Goal: Task Accomplishment & Management: Manage account settings

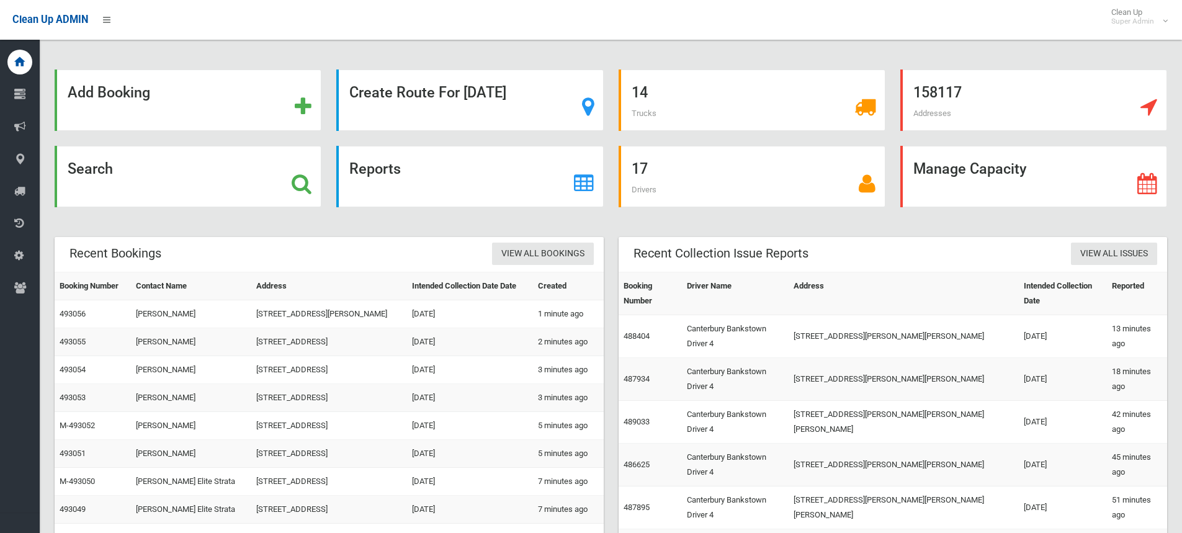
click at [299, 182] on icon at bounding box center [302, 183] width 20 height 21
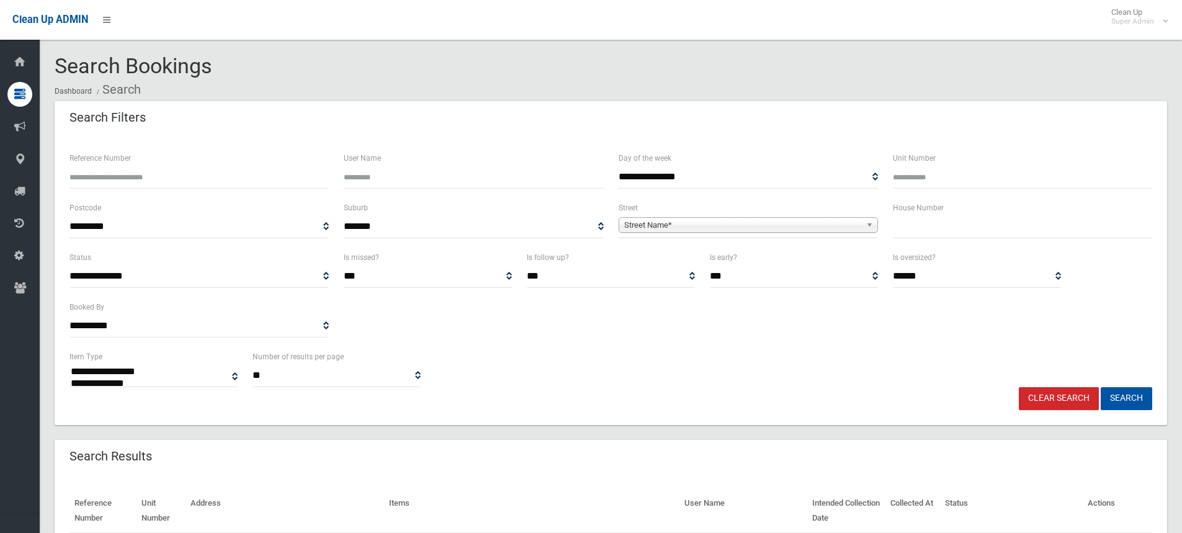
select select
drag, startPoint x: 75, startPoint y: 175, endPoint x: 58, endPoint y: 172, distance: 17.5
click at [58, 174] on div "**********" at bounding box center [611, 280] width 1112 height 289
type input "******"
click at [1100, 387] on button "Search" at bounding box center [1125, 398] width 51 height 23
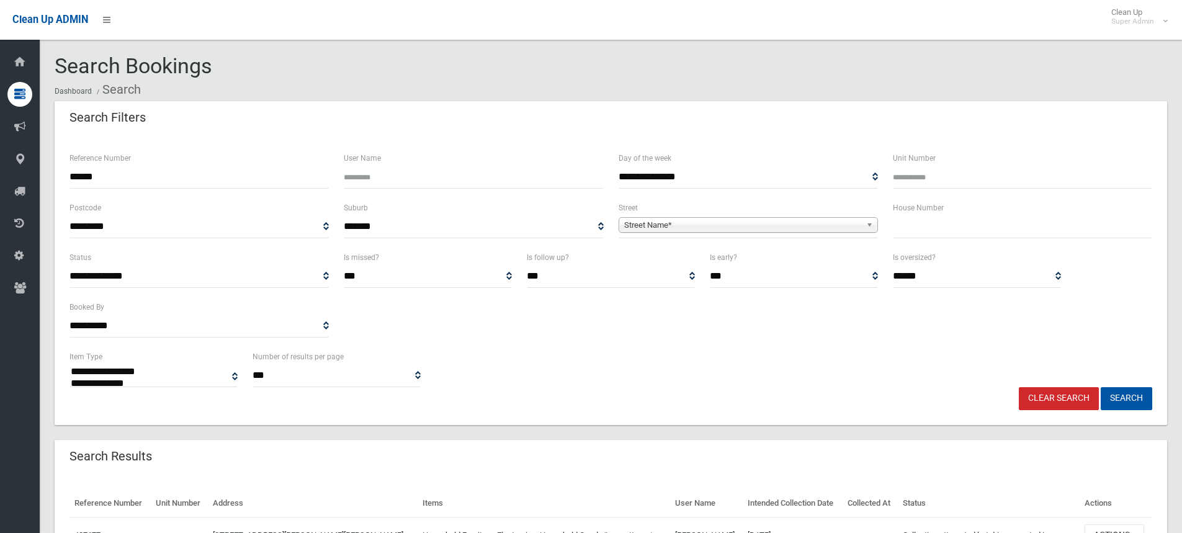
select select
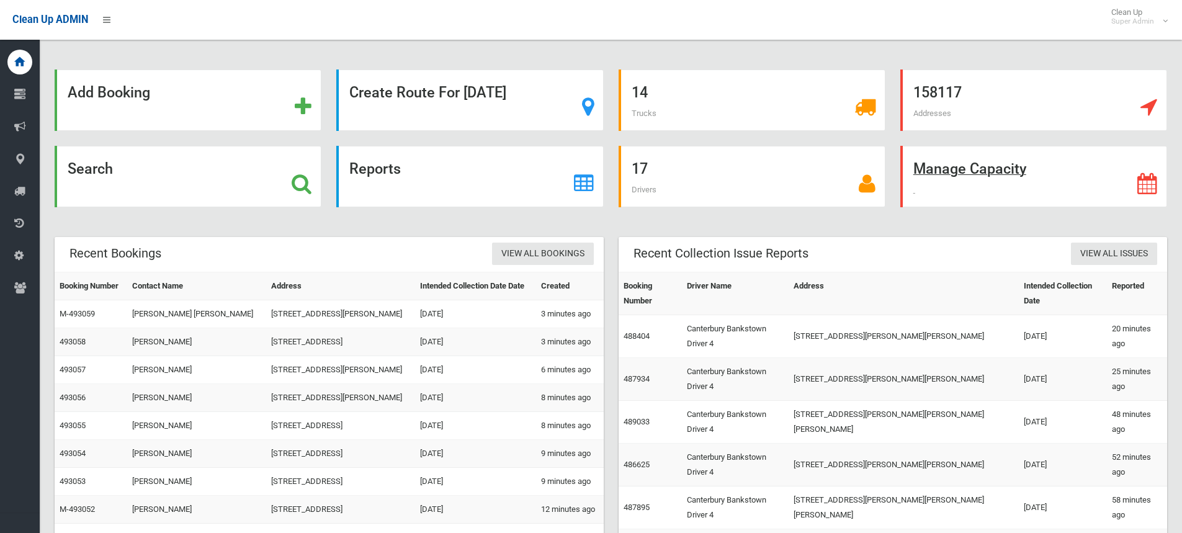
click at [1055, 187] on div "Manage Capacity" at bounding box center [1033, 176] width 267 height 61
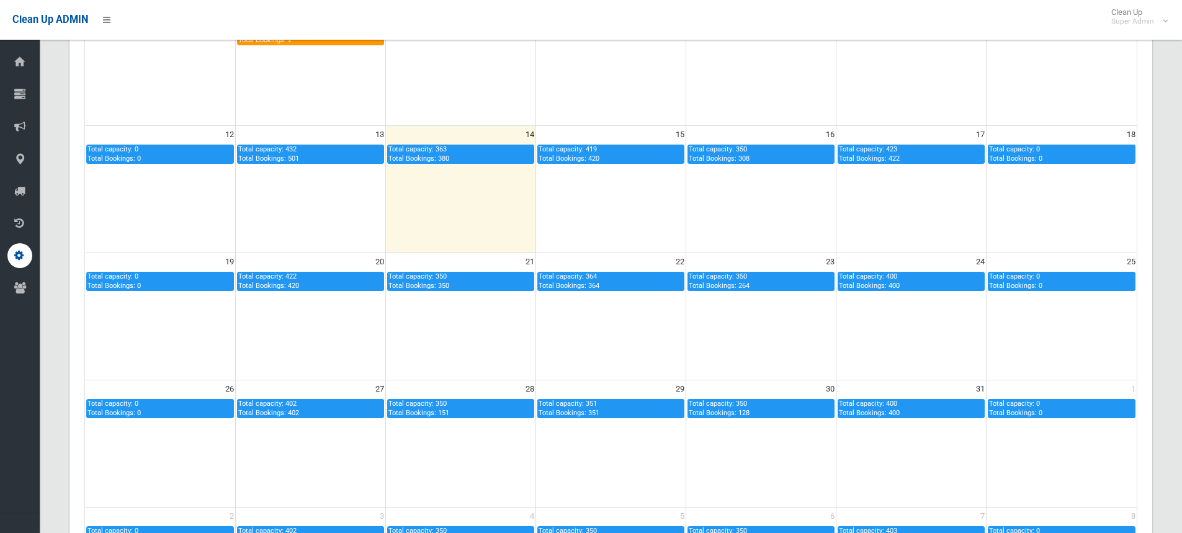
scroll to position [310, 0]
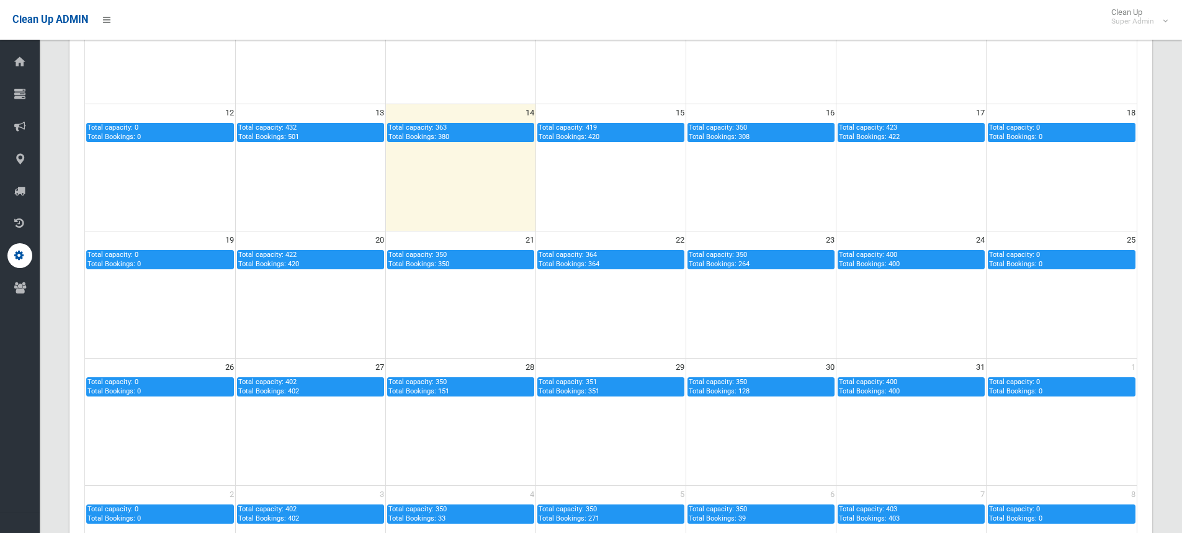
drag, startPoint x: 886, startPoint y: 254, endPoint x: 904, endPoint y: 256, distance: 18.1
click at [904, 256] on div "Total capacity: 400 Total Bookings: 400" at bounding box center [911, 260] width 145 height 18
type input "***"
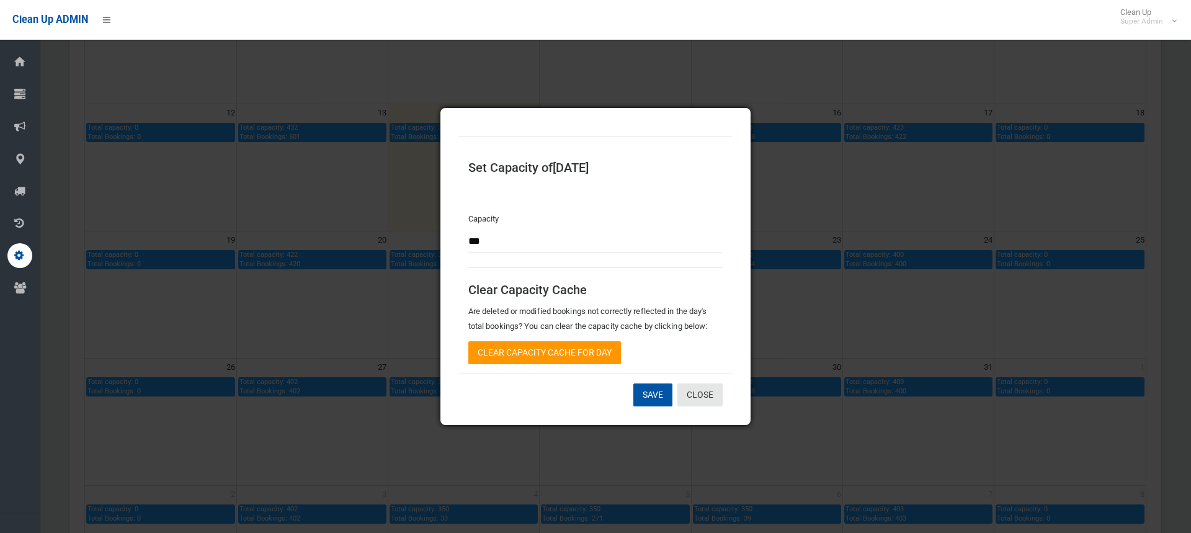
click at [878, 260] on div "Set Capacity of 24-10-2025 Capacity *** Clear Capacity Cache Are deleted or mod…" at bounding box center [595, 266] width 1191 height 533
click at [708, 399] on link "Close" at bounding box center [699, 394] width 45 height 23
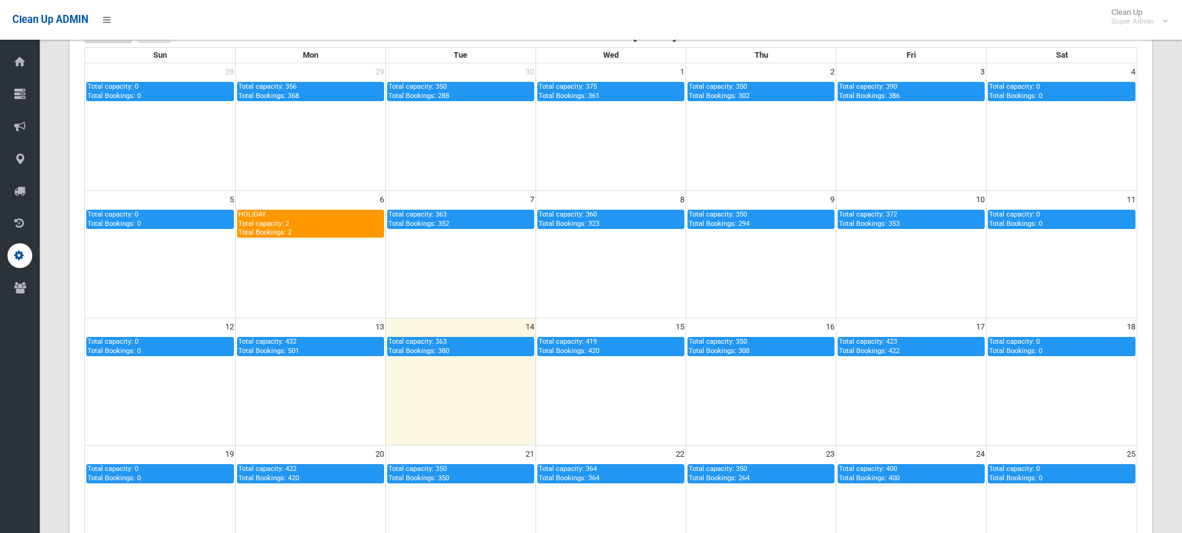
scroll to position [124, 0]
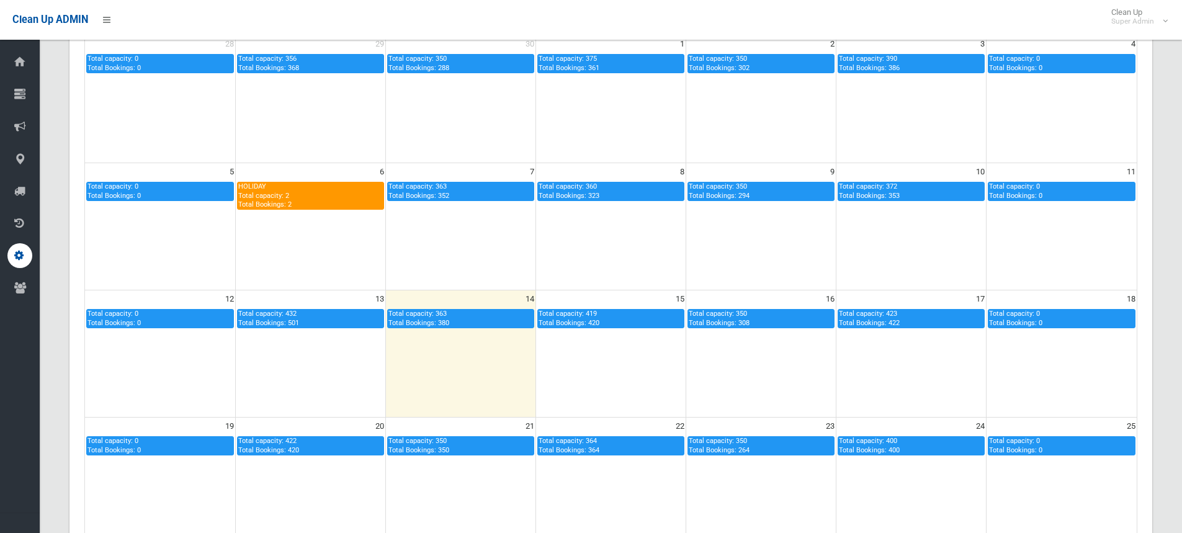
drag, startPoint x: 886, startPoint y: 311, endPoint x: 899, endPoint y: 311, distance: 12.4
click at [899, 311] on div "Total capacity: 423 Total Bookings: 422" at bounding box center [911, 318] width 145 height 18
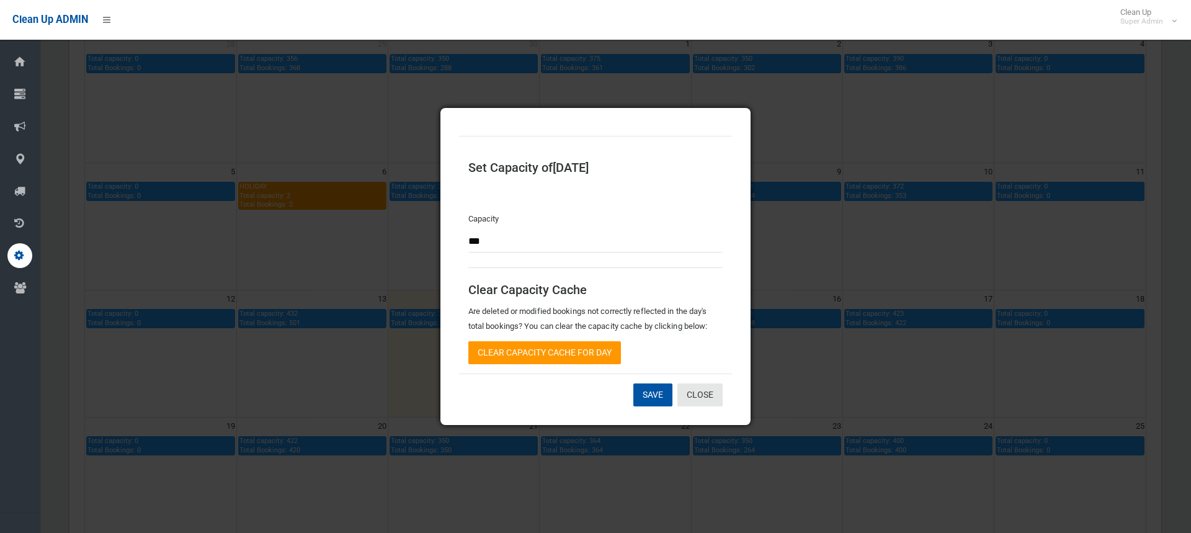
drag, startPoint x: 901, startPoint y: 322, endPoint x: 888, endPoint y: 319, distance: 12.6
click at [888, 319] on div "Set Capacity of 17-10-2025 Capacity *** Clear Capacity Cache Are deleted or mod…" at bounding box center [595, 266] width 1191 height 533
click at [713, 391] on link "Close" at bounding box center [699, 394] width 45 height 23
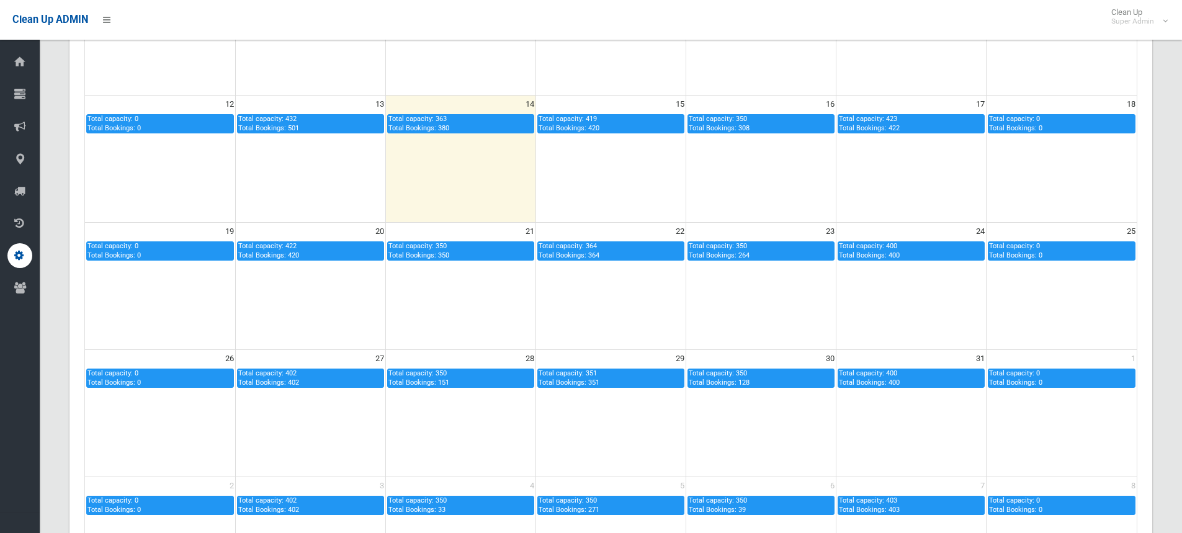
scroll to position [372, 0]
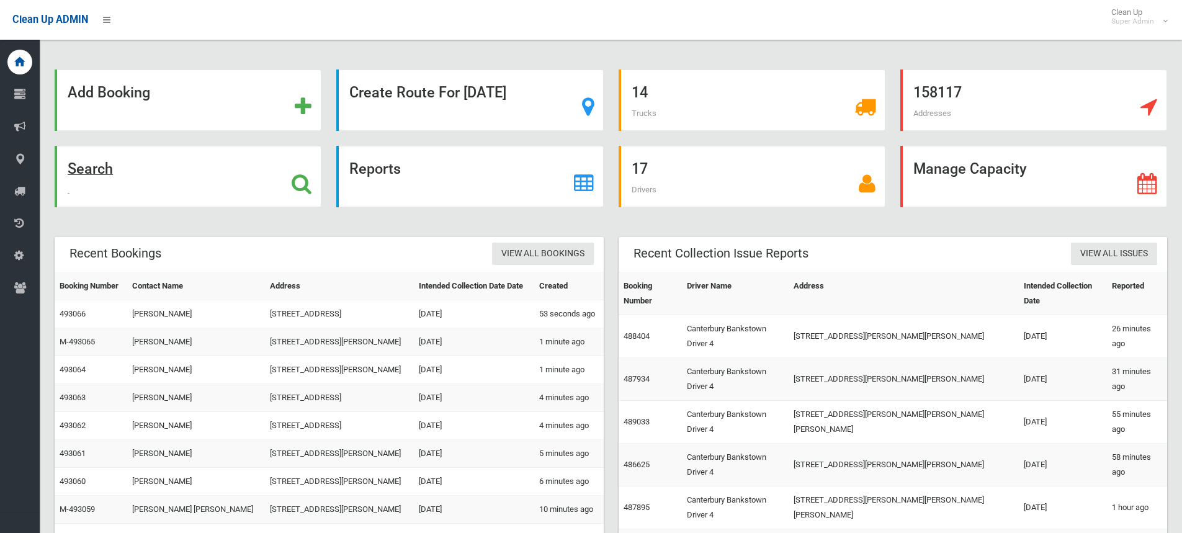
click at [288, 185] on div "Search" at bounding box center [188, 176] width 267 height 61
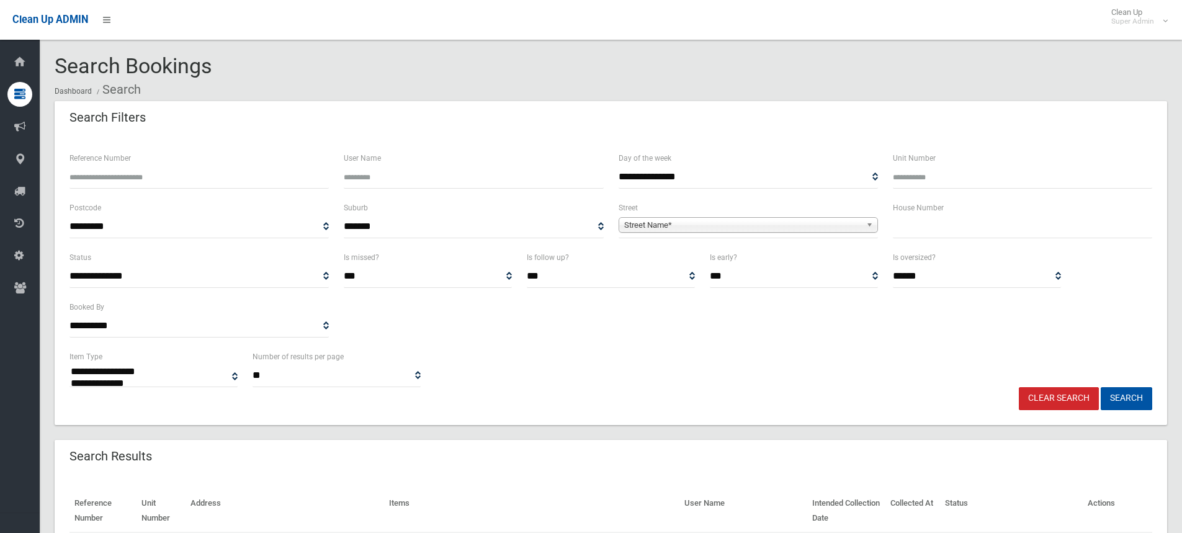
select select
click at [938, 234] on input "text" at bounding box center [1021, 226] width 259 height 23
type input "**"
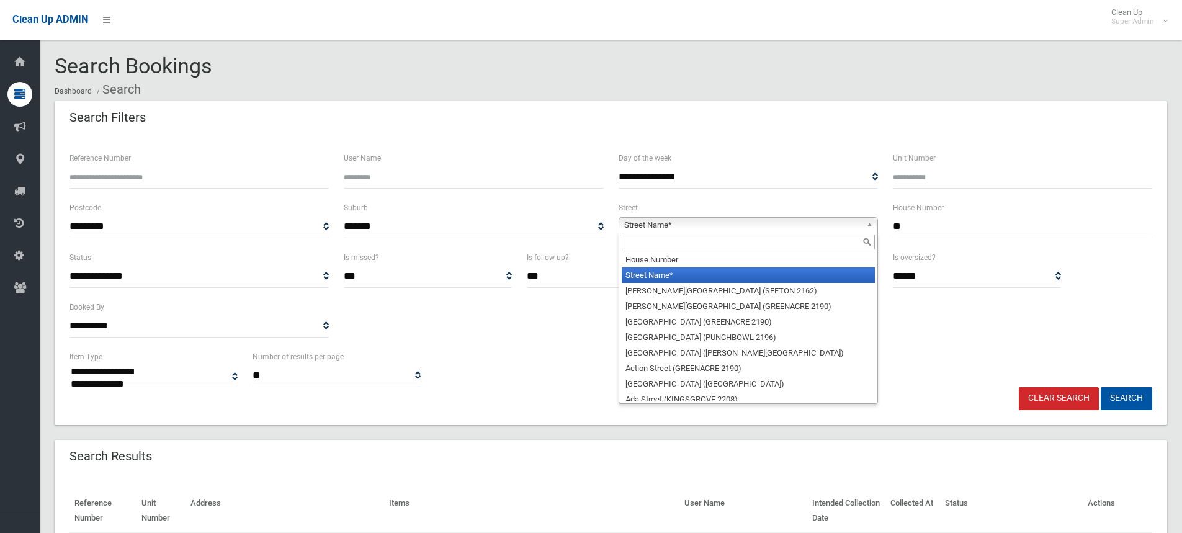
click at [796, 226] on span "Street Name*" at bounding box center [742, 225] width 237 height 15
click at [700, 241] on input "text" at bounding box center [747, 241] width 253 height 15
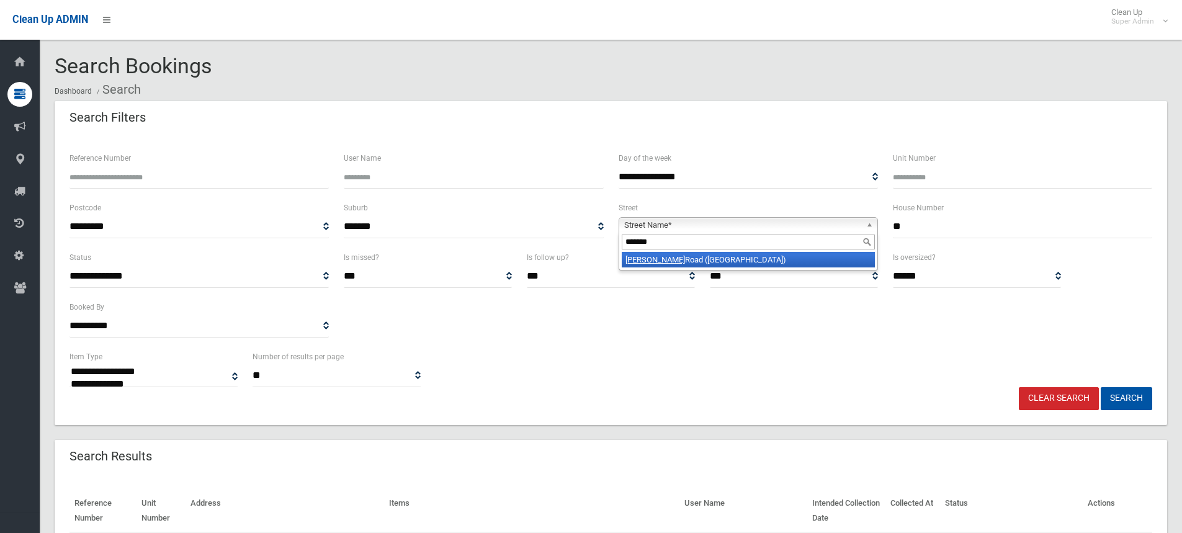
type input "*******"
click at [723, 259] on li "Yerrick Road (LAKEMBA 2195)" at bounding box center [747, 260] width 253 height 16
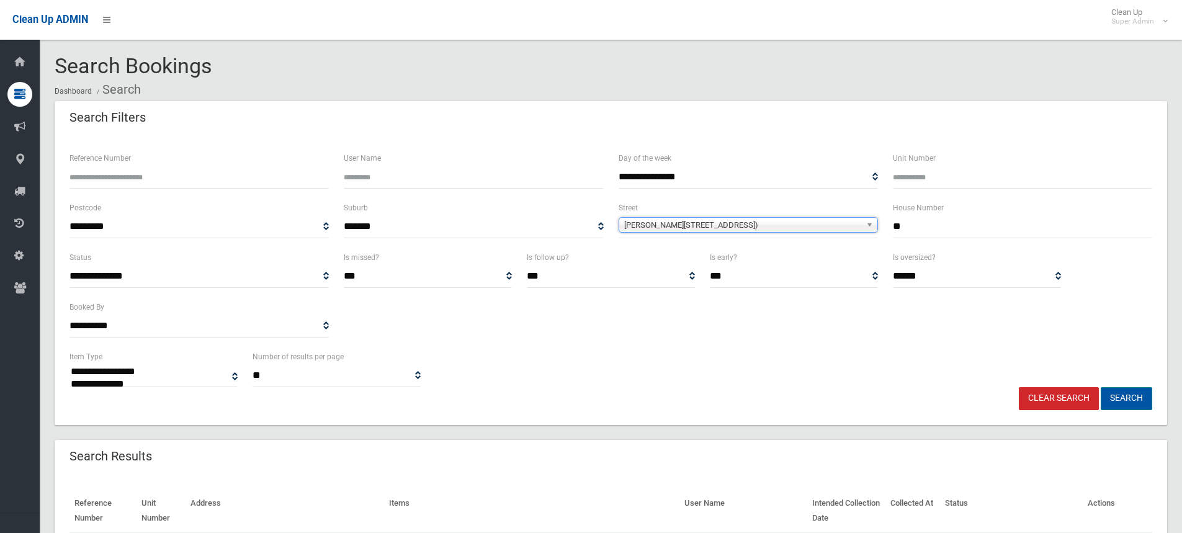
click at [1133, 403] on button "Search" at bounding box center [1125, 398] width 51 height 23
select select
click at [651, 370] on div "**********" at bounding box center [610, 368] width 1097 height 38
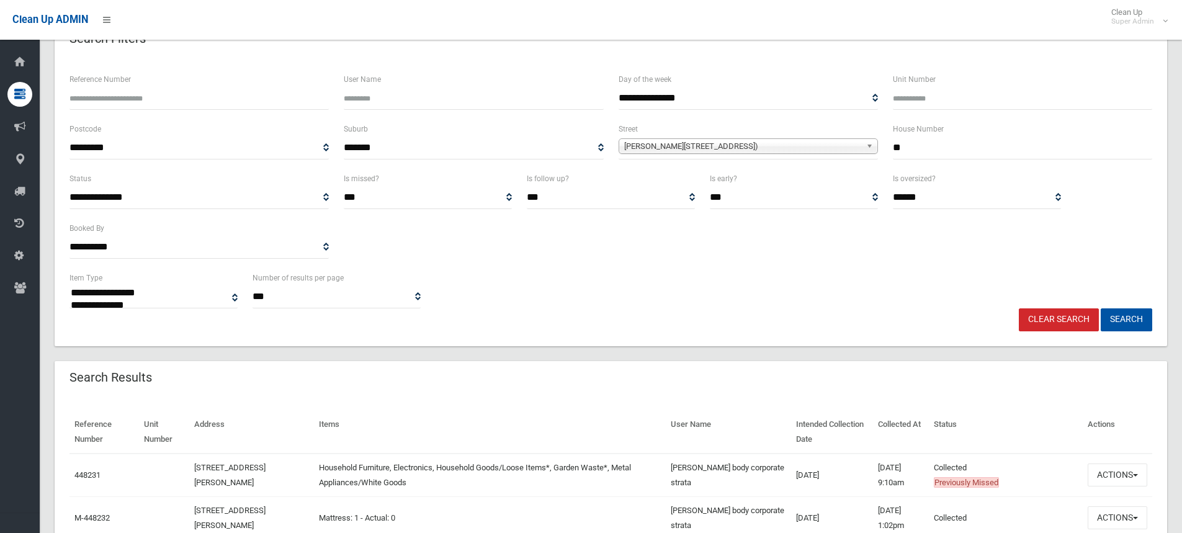
scroll to position [372, 0]
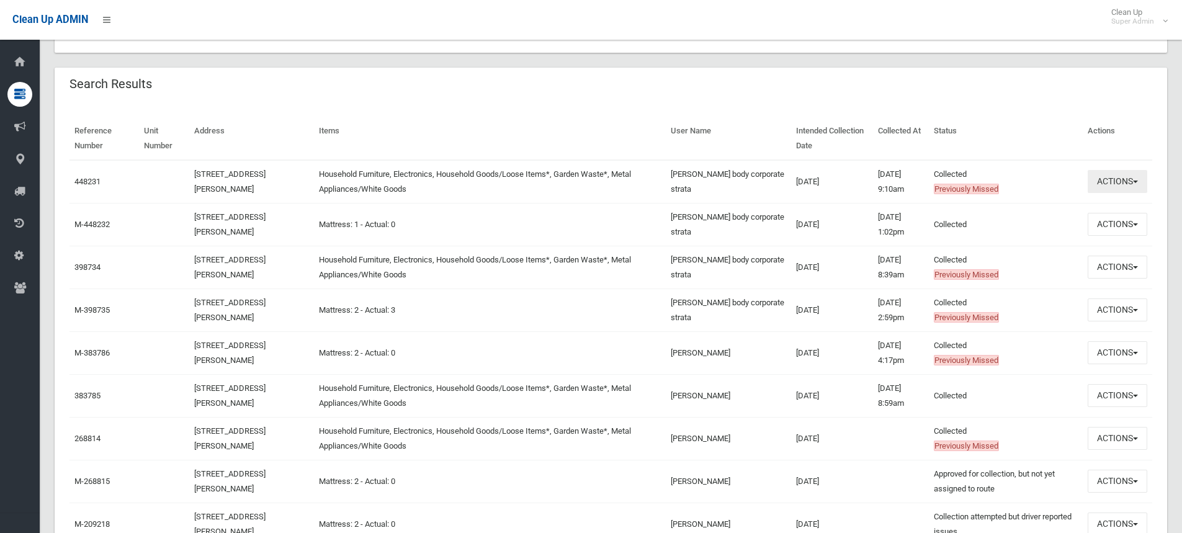
click at [1131, 182] on button "Actions" at bounding box center [1117, 181] width 60 height 23
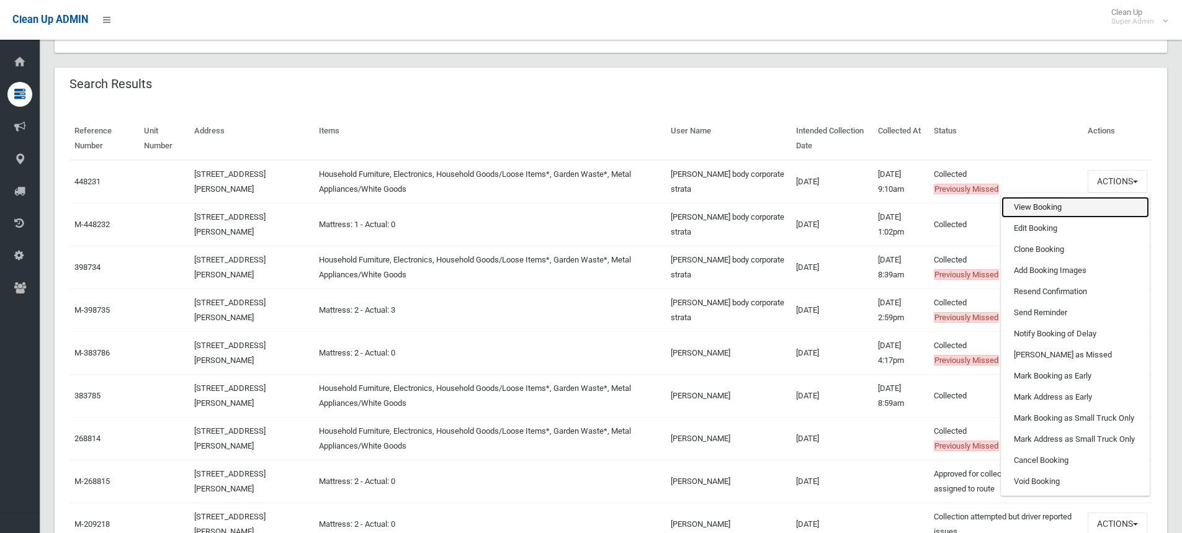
click at [1044, 210] on link "View Booking" at bounding box center [1075, 207] width 148 height 21
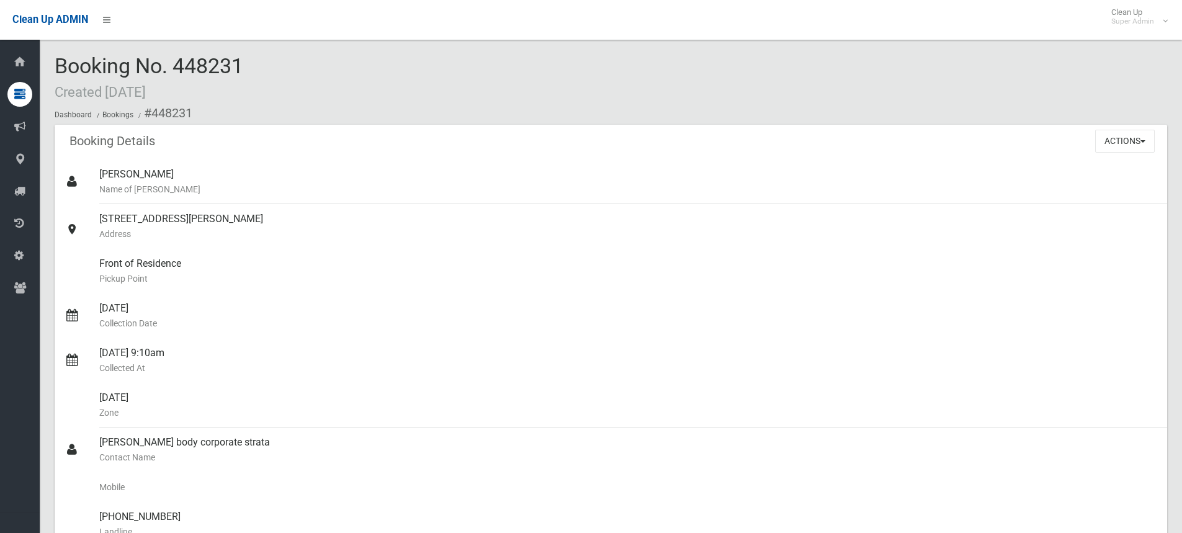
scroll to position [248, 0]
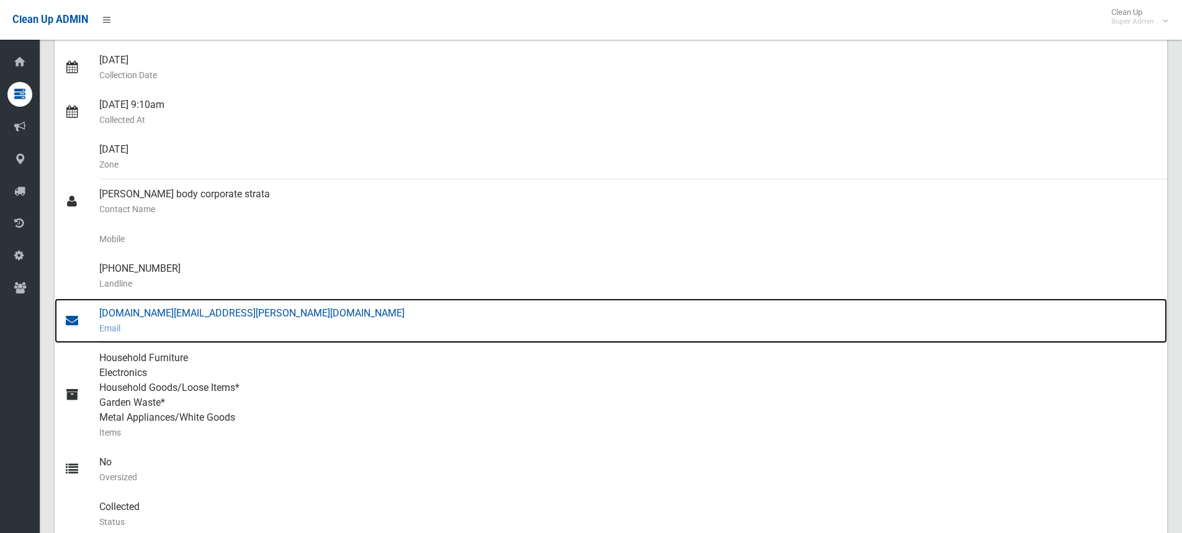
click at [143, 309] on div "[PERSON_NAME][DOMAIN_NAME][EMAIL_ADDRESS][PERSON_NAME][DOMAIN_NAME] Email" at bounding box center [627, 320] width 1057 height 45
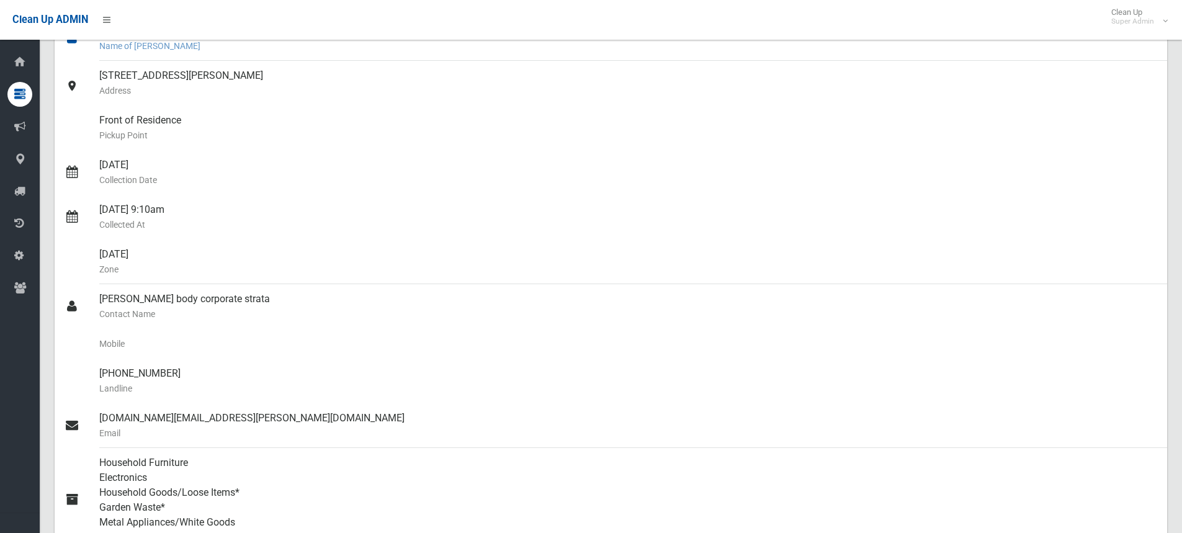
scroll to position [0, 0]
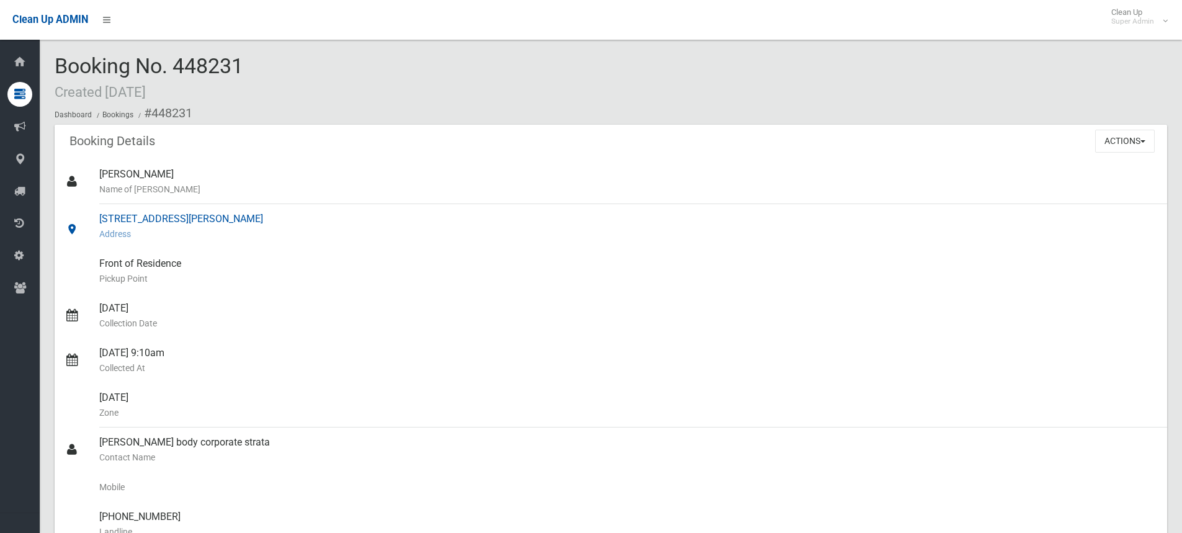
drag, startPoint x: 99, startPoint y: 219, endPoint x: 216, endPoint y: 218, distance: 117.2
click at [216, 218] on link "[STREET_ADDRESS][PERSON_NAME] Address" at bounding box center [611, 226] width 1112 height 45
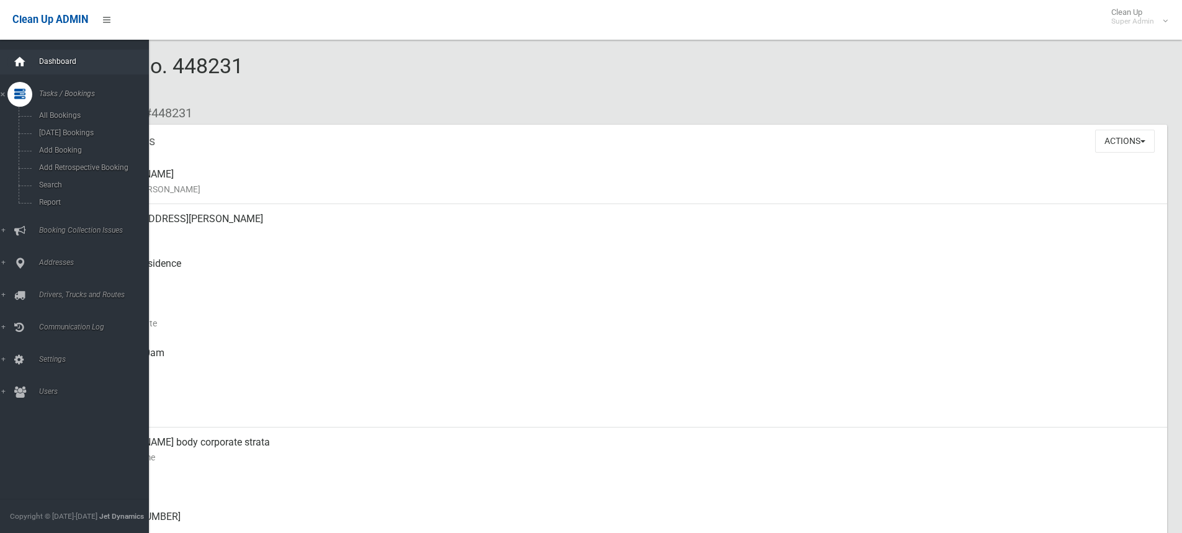
click at [20, 56] on icon at bounding box center [20, 62] width 14 height 25
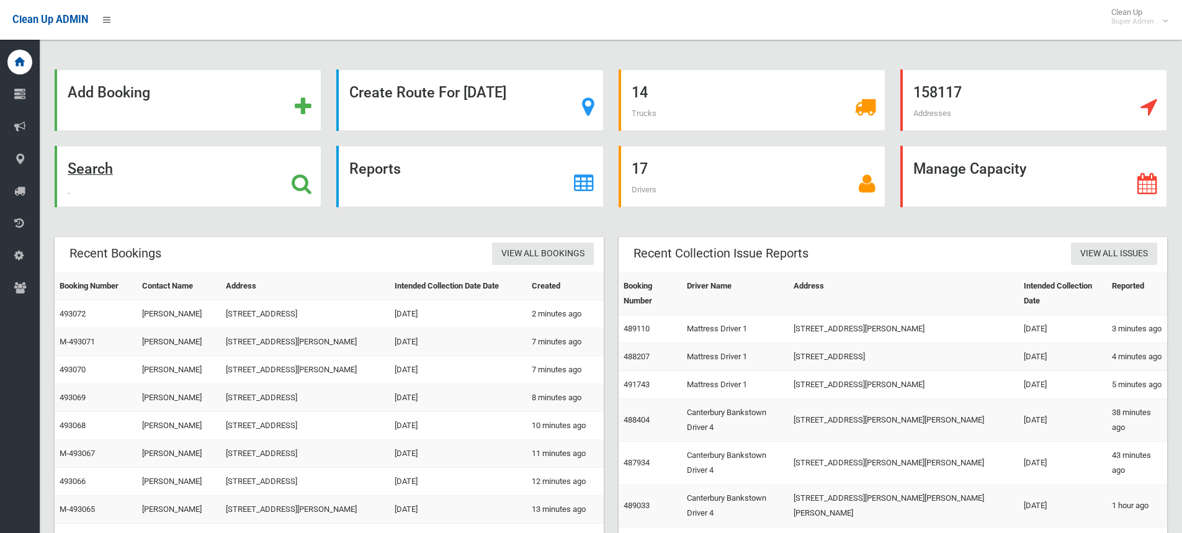
click at [296, 189] on icon at bounding box center [302, 183] width 20 height 21
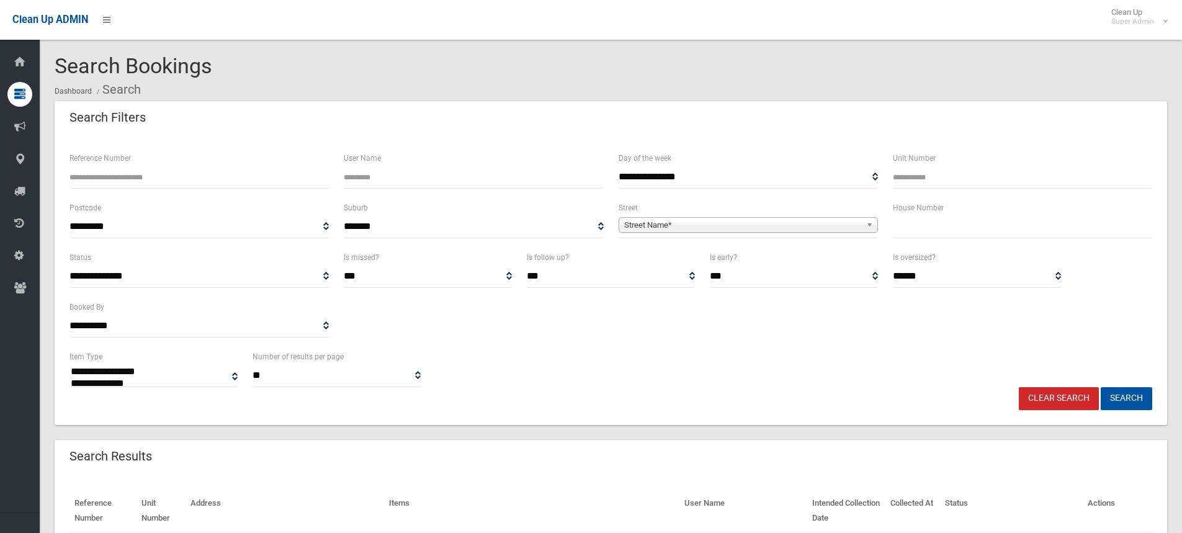
select select
type input "******"
click at [1126, 395] on button "Search" at bounding box center [1125, 398] width 51 height 23
select select
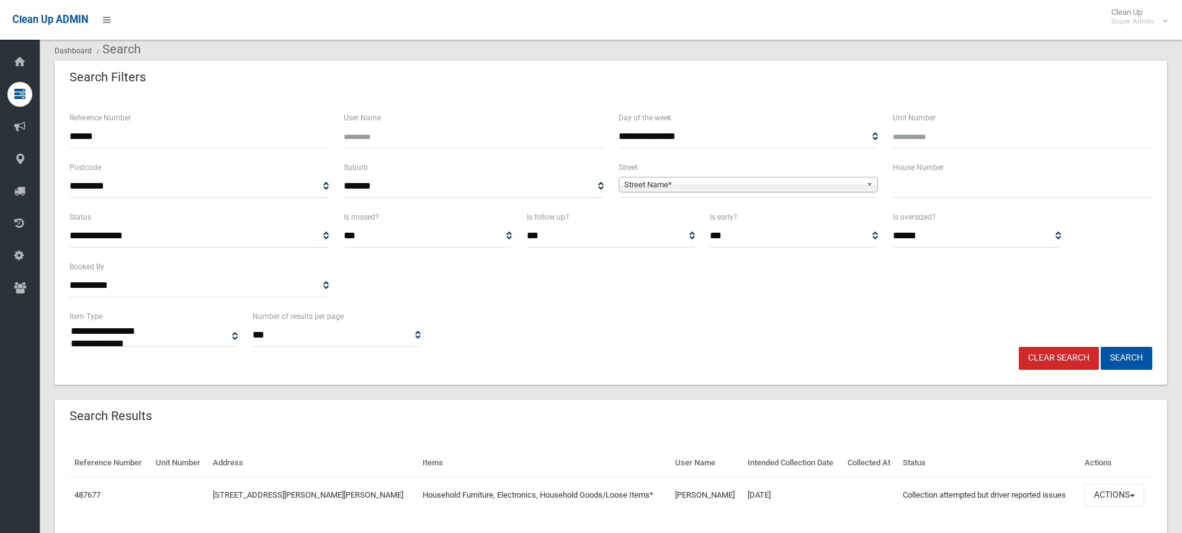
scroll to position [80, 0]
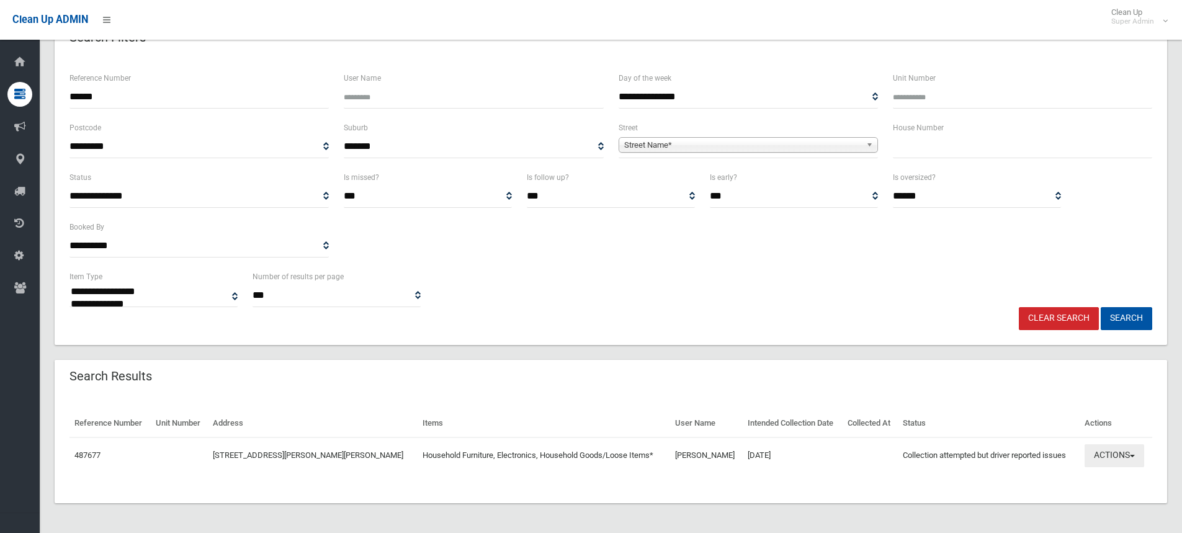
click at [1101, 450] on button "Actions" at bounding box center [1114, 455] width 60 height 23
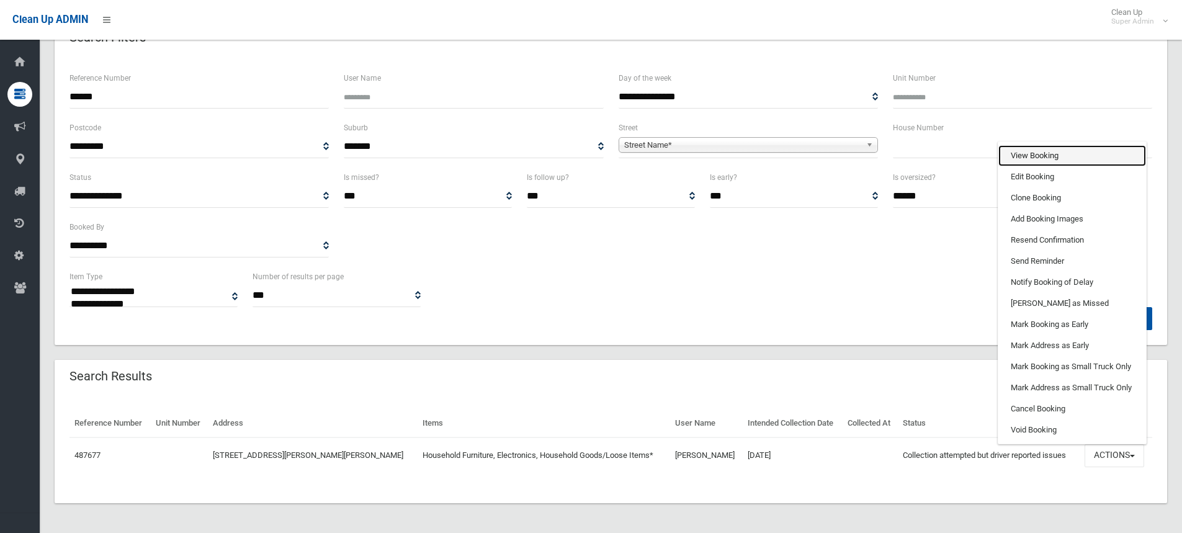
click at [1029, 153] on link "View Booking" at bounding box center [1072, 155] width 148 height 21
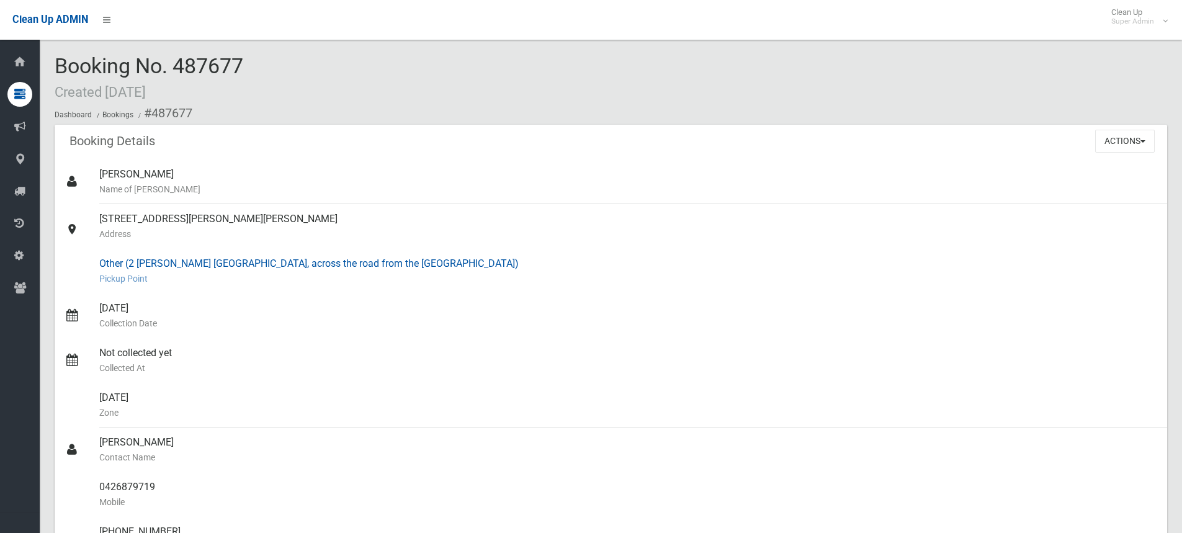
drag, startPoint x: 383, startPoint y: 262, endPoint x: 123, endPoint y: 267, distance: 259.3
click at [123, 267] on div "Other (2 [PERSON_NAME] [GEOGRAPHIC_DATA], across the road from the [GEOGRAPHIC_…" at bounding box center [627, 271] width 1057 height 45
copy div "(2 McClean st Bass Hill, across the road from the car park)"
click at [1120, 141] on button "Actions" at bounding box center [1125, 141] width 60 height 23
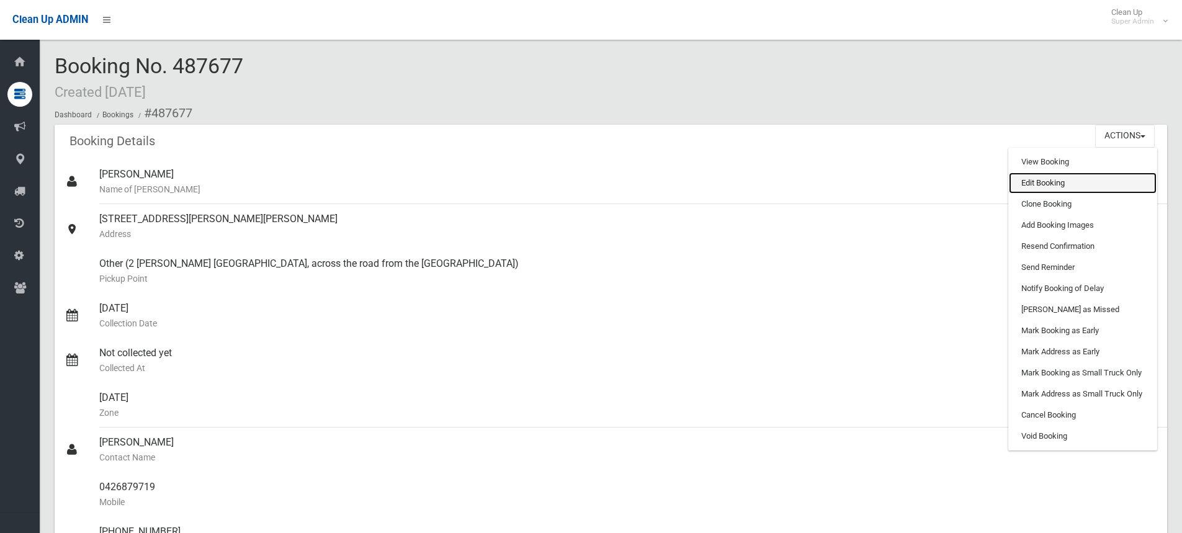
click at [1036, 181] on link "Edit Booking" at bounding box center [1082, 182] width 148 height 21
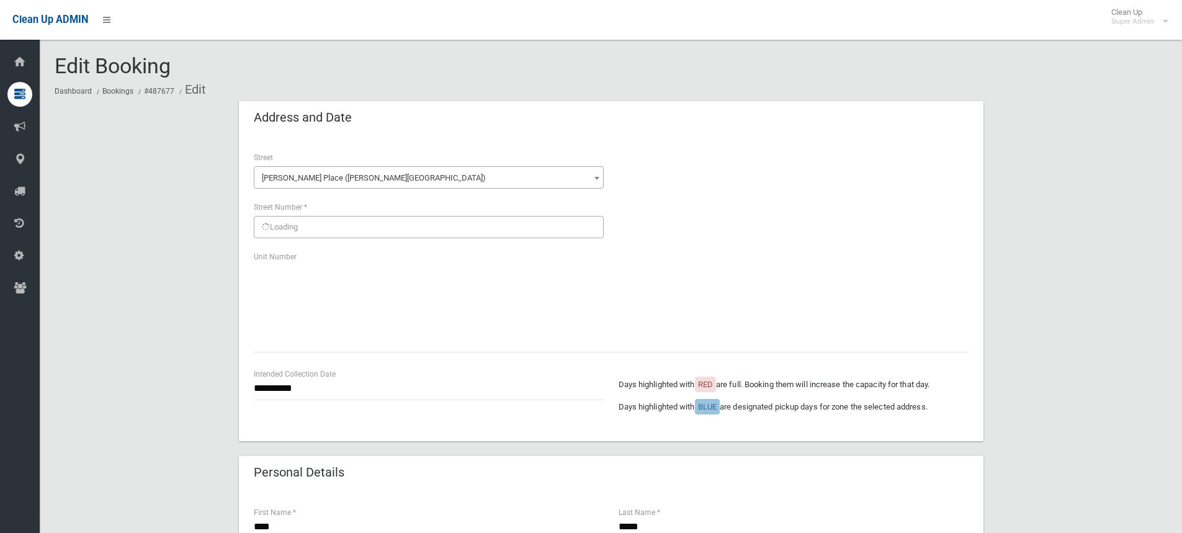
scroll to position [744, 0]
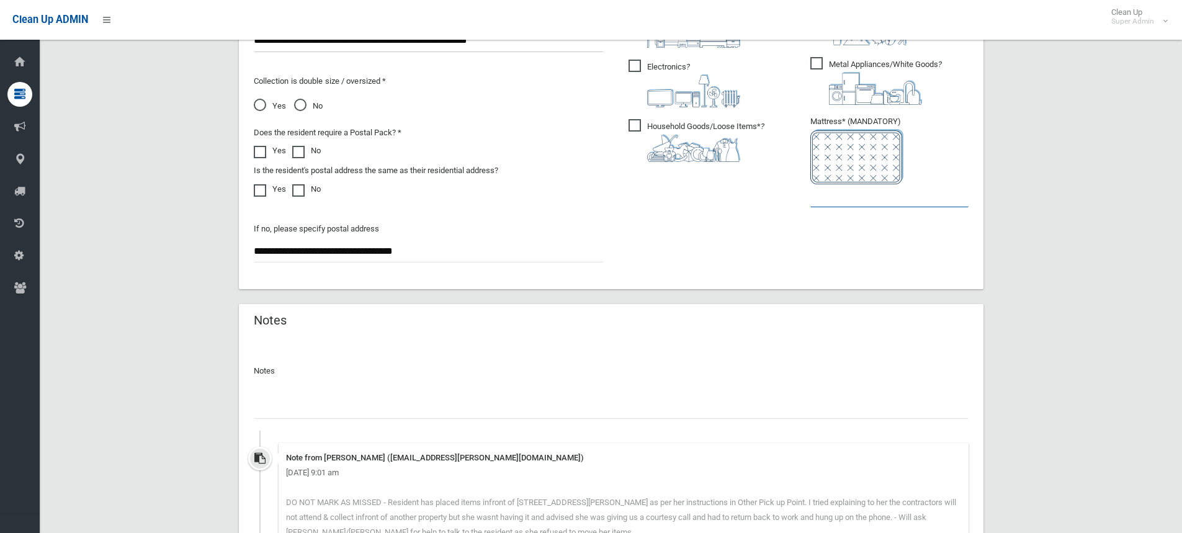
click at [845, 203] on input "text" at bounding box center [889, 195] width 158 height 23
type input "*"
click at [385, 408] on input "text" at bounding box center [611, 407] width 714 height 23
paste input "**********"
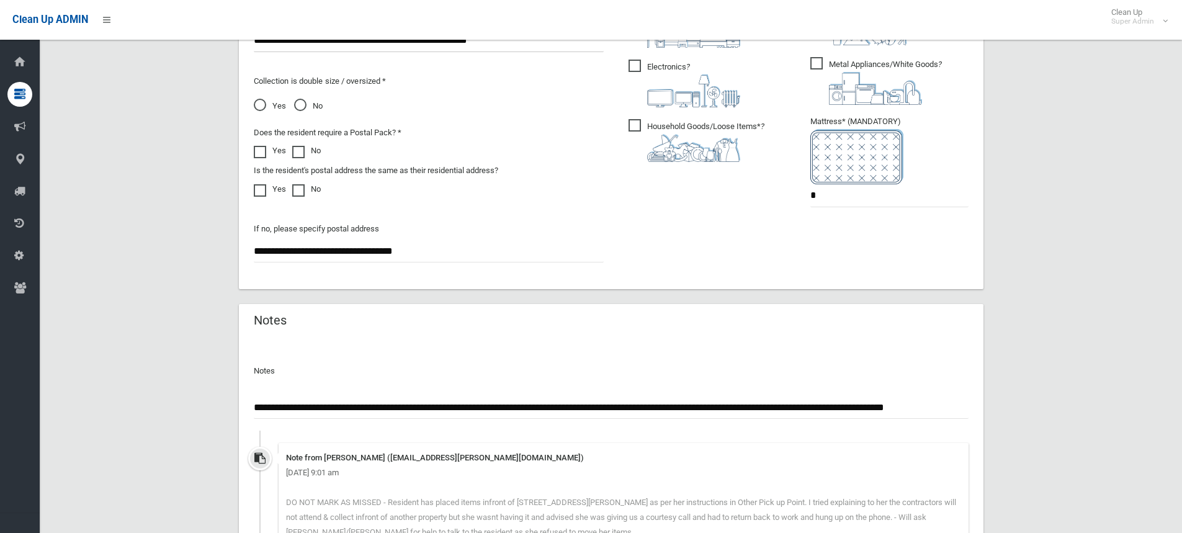
scroll to position [0, 115]
drag, startPoint x: 811, startPoint y: 404, endPoint x: 747, endPoint y: 403, distance: 63.3
click at [748, 403] on input "**********" at bounding box center [611, 407] width 714 height 23
type input "**********"
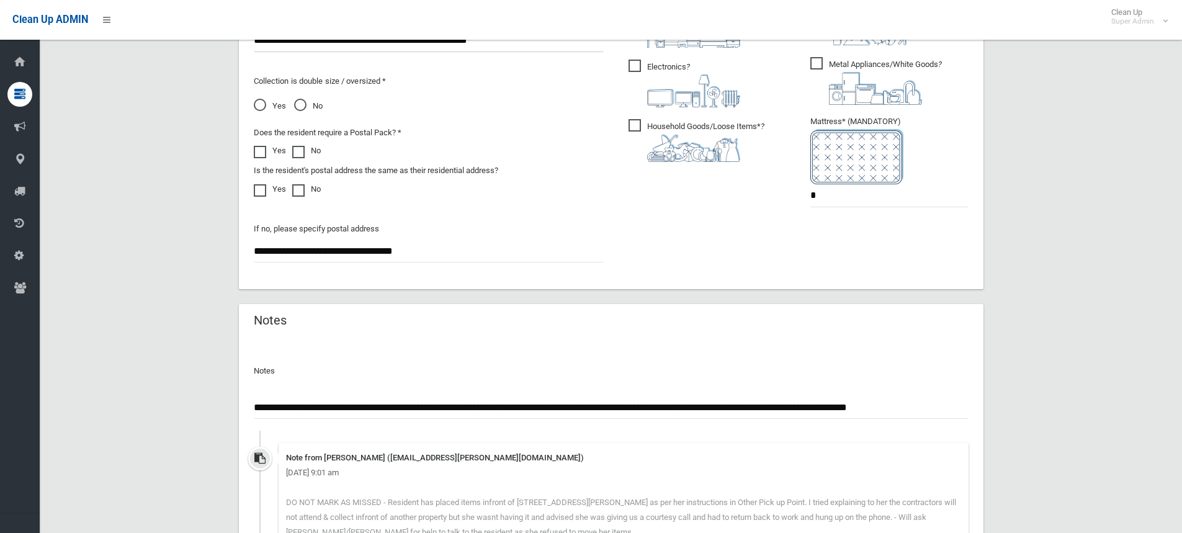
scroll to position [0, 0]
click at [968, 405] on div "**********" at bounding box center [611, 461] width 744 height 244
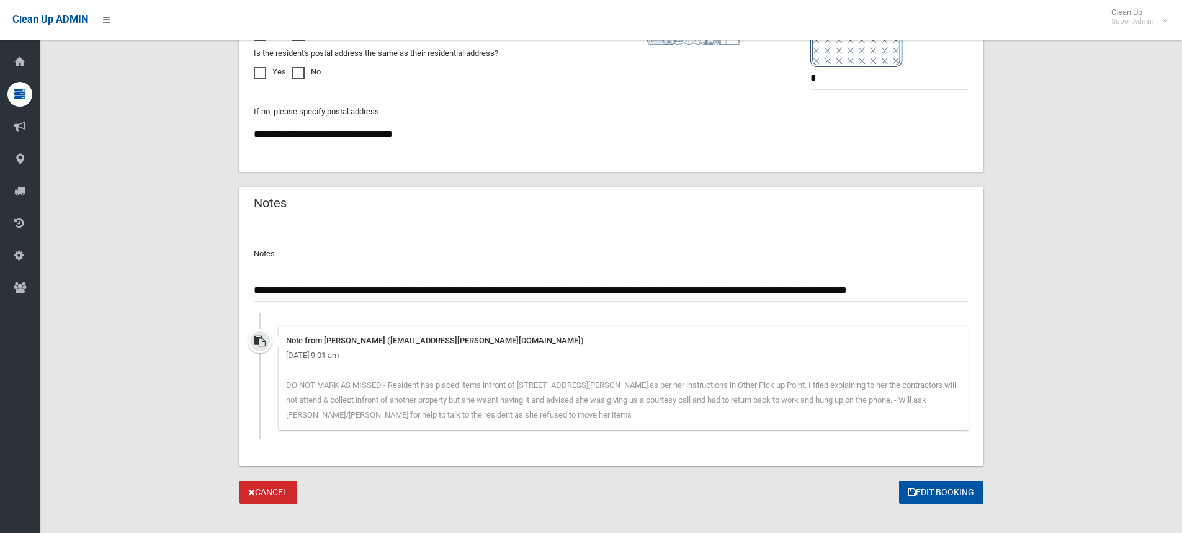
scroll to position [877, 0]
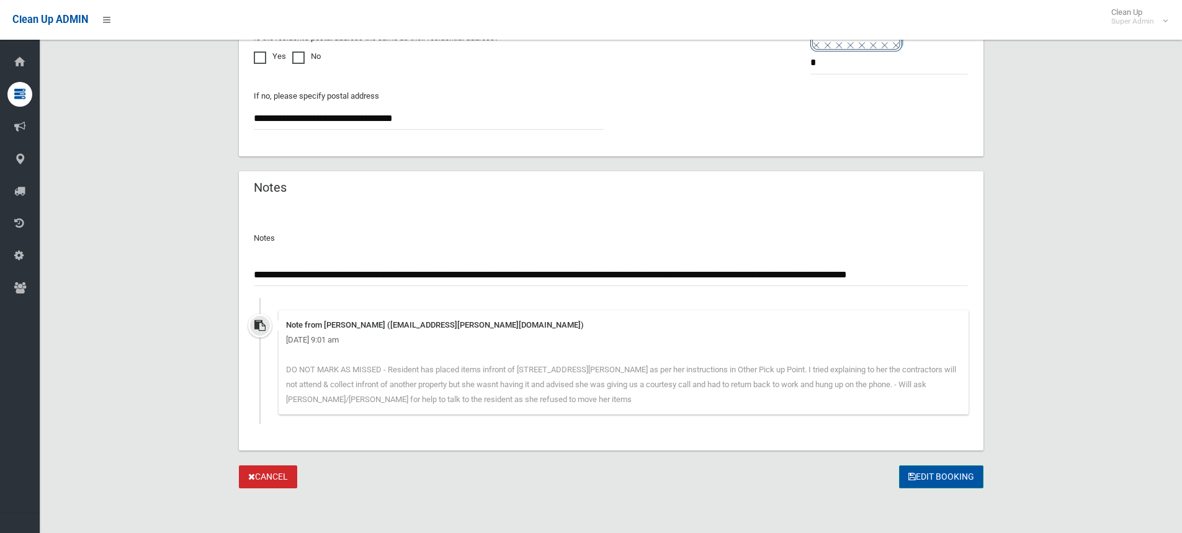
click at [915, 473] on button "Edit Booking" at bounding box center [941, 476] width 84 height 23
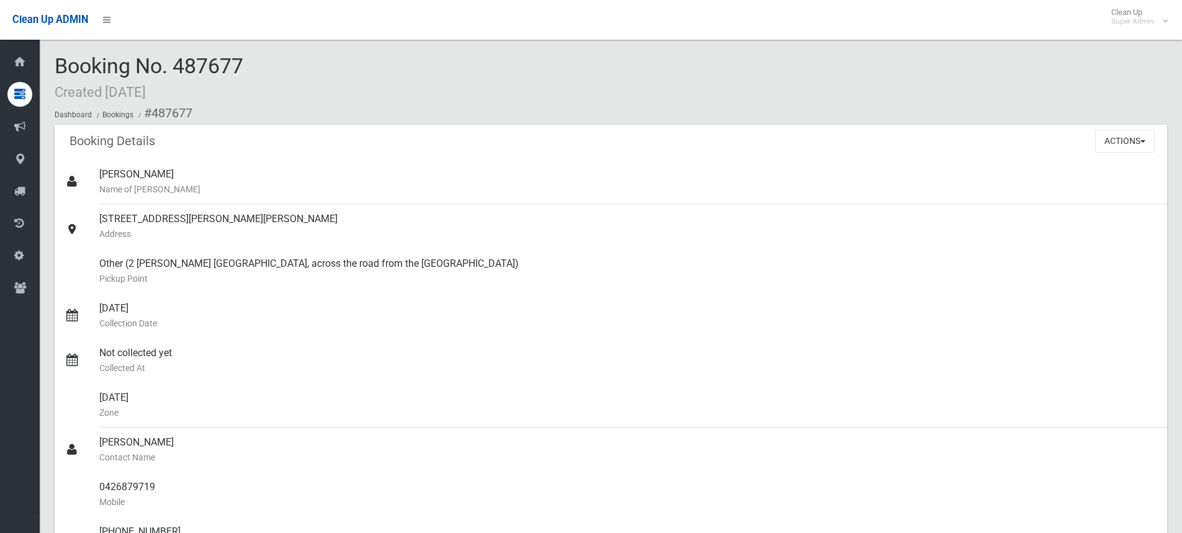
click at [621, 105] on ol "Dashboard Bookings #487677" at bounding box center [611, 113] width 1112 height 23
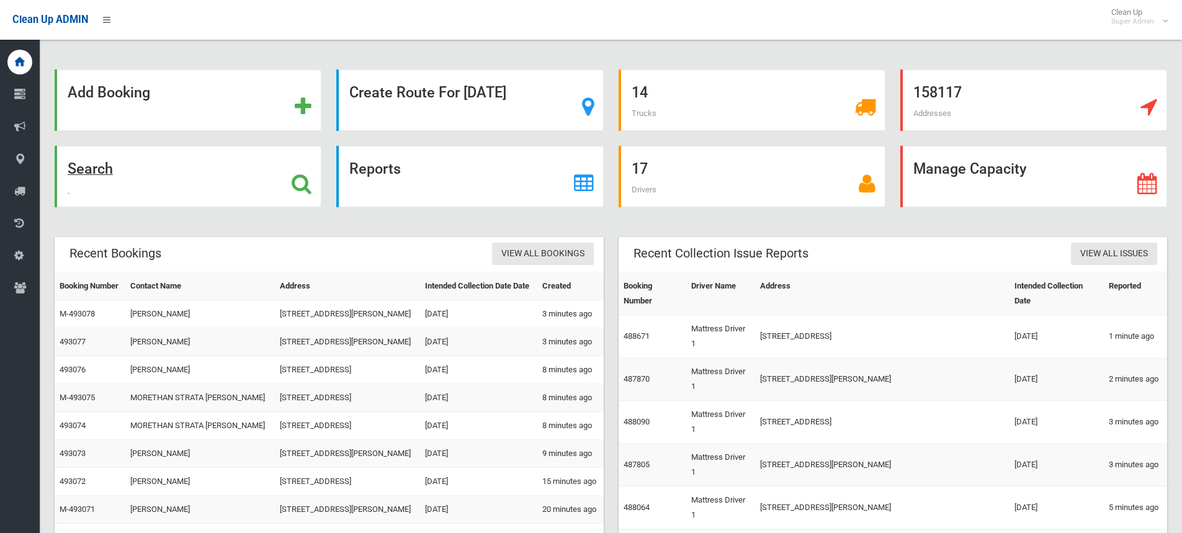
click at [304, 182] on icon at bounding box center [302, 183] width 20 height 21
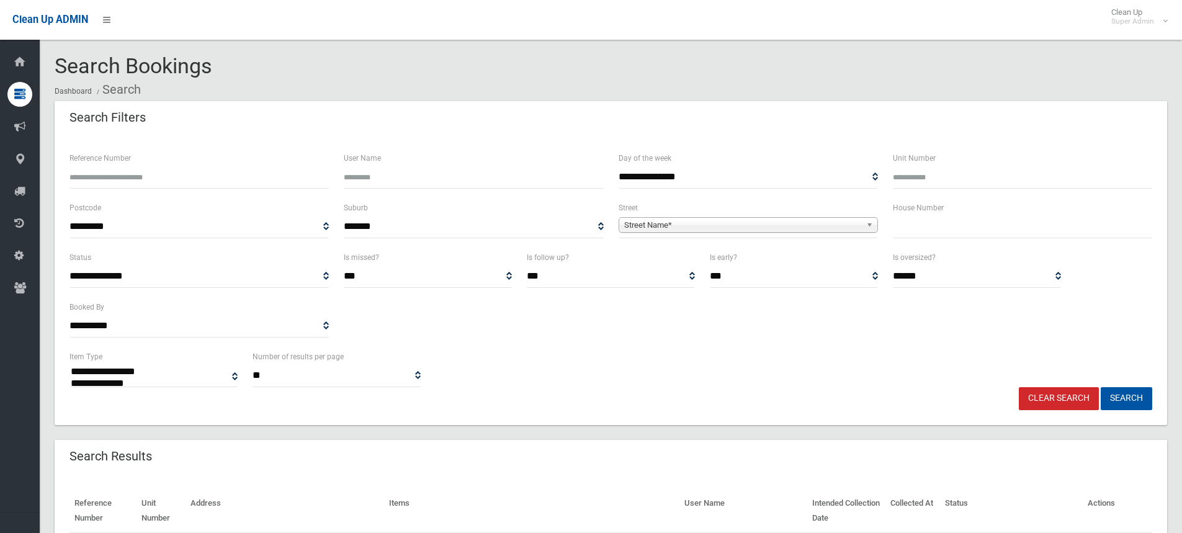
select select
click at [916, 238] on div "House Number" at bounding box center [1022, 225] width 274 height 50
click at [923, 226] on input "text" at bounding box center [1021, 226] width 259 height 23
type input "***"
click at [691, 230] on span "Street Name*" at bounding box center [742, 225] width 237 height 15
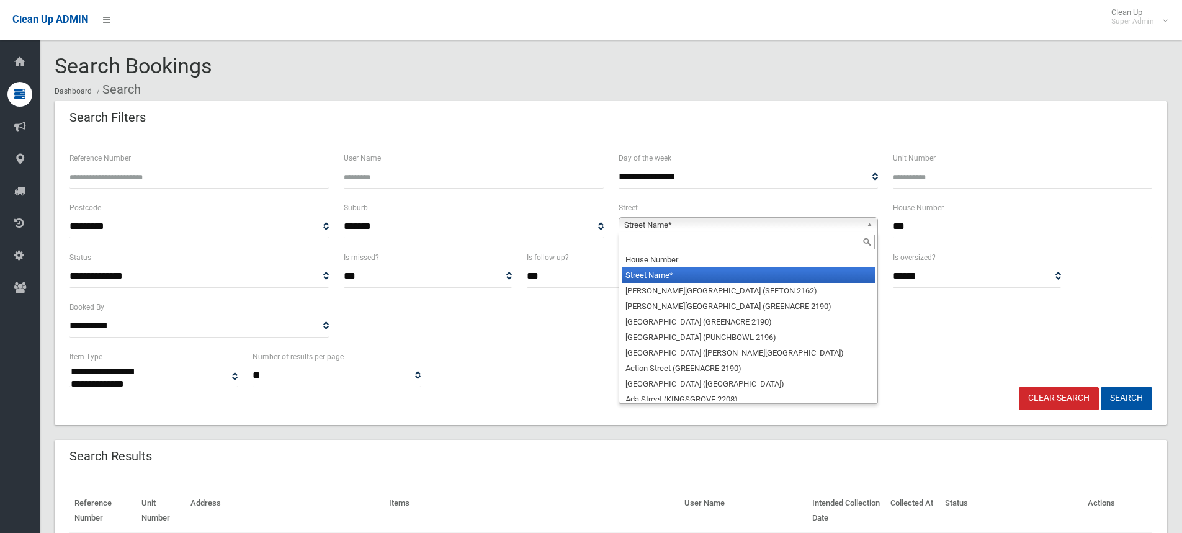
click at [673, 246] on input "text" at bounding box center [747, 241] width 253 height 15
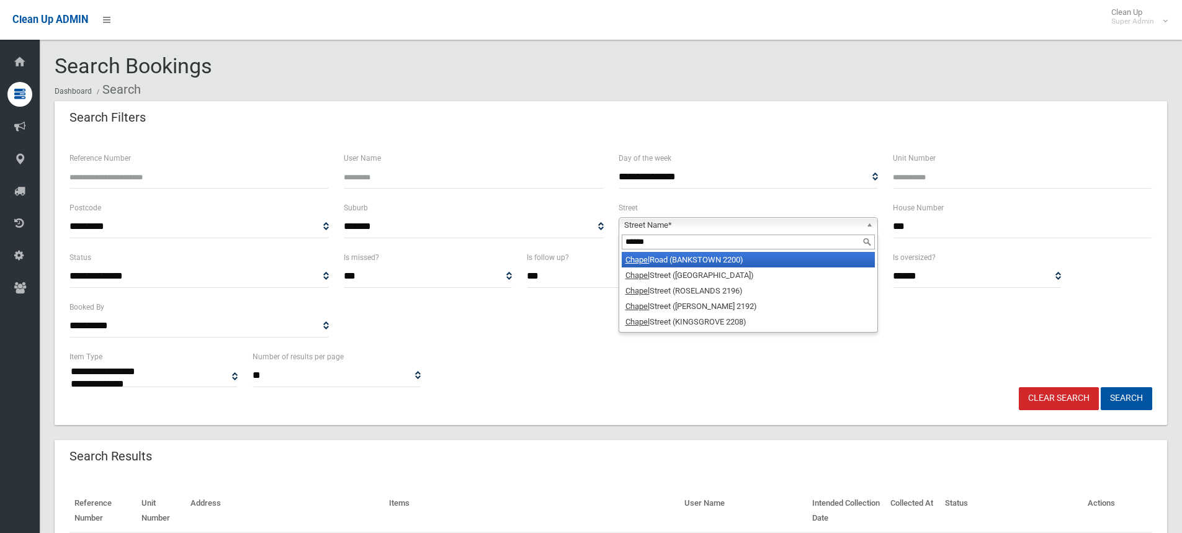
type input "******"
click at [700, 260] on li "Chapel Road (BANKSTOWN 2200)" at bounding box center [747, 260] width 253 height 16
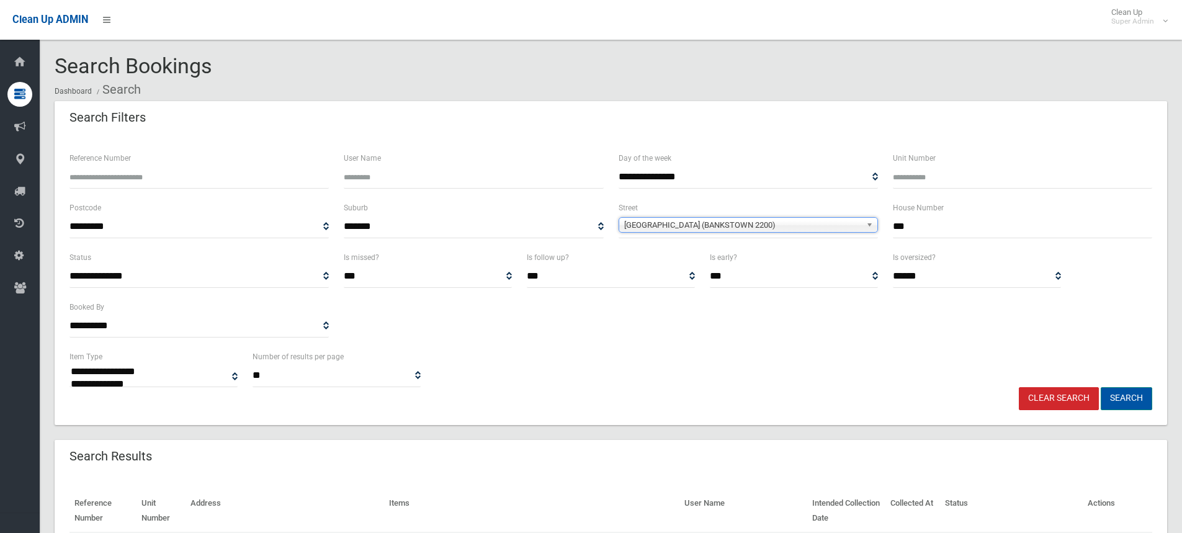
click at [1123, 399] on button "Search" at bounding box center [1125, 398] width 51 height 23
select select
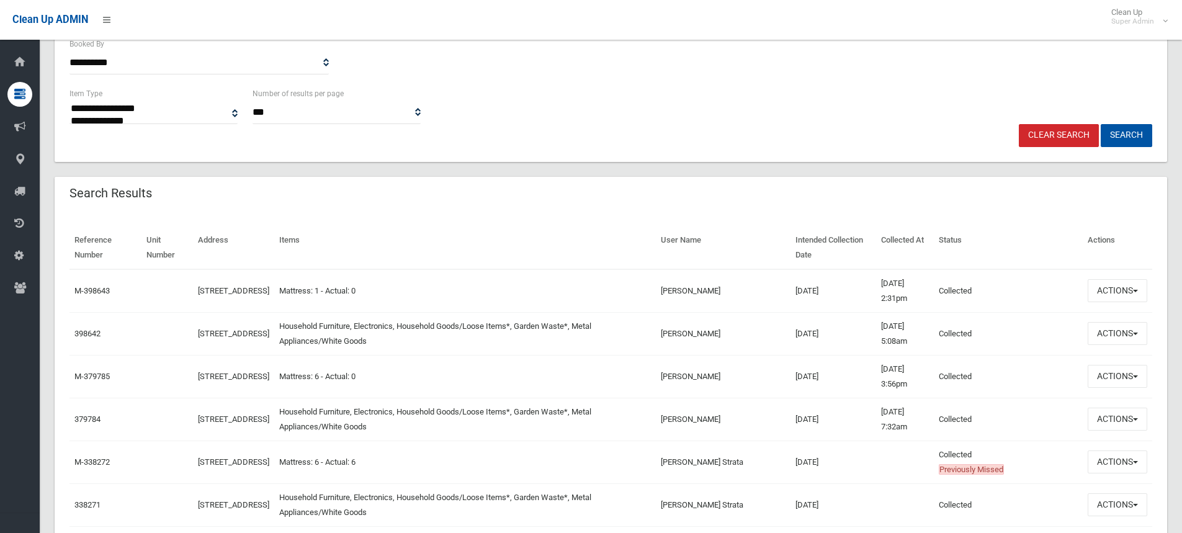
scroll to position [372, 0]
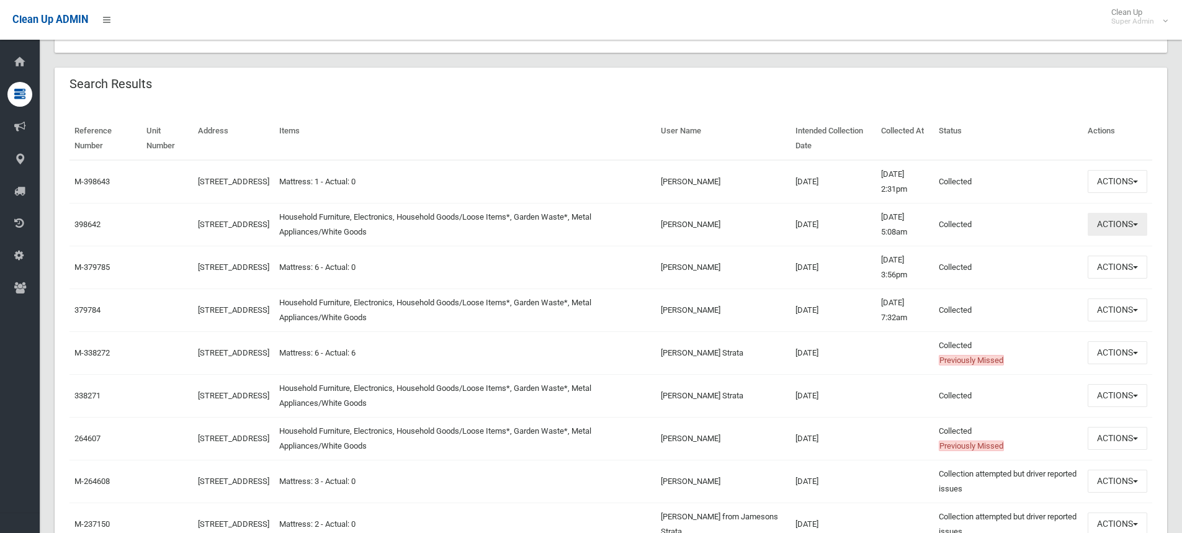
click at [1111, 228] on button "Actions" at bounding box center [1117, 224] width 60 height 23
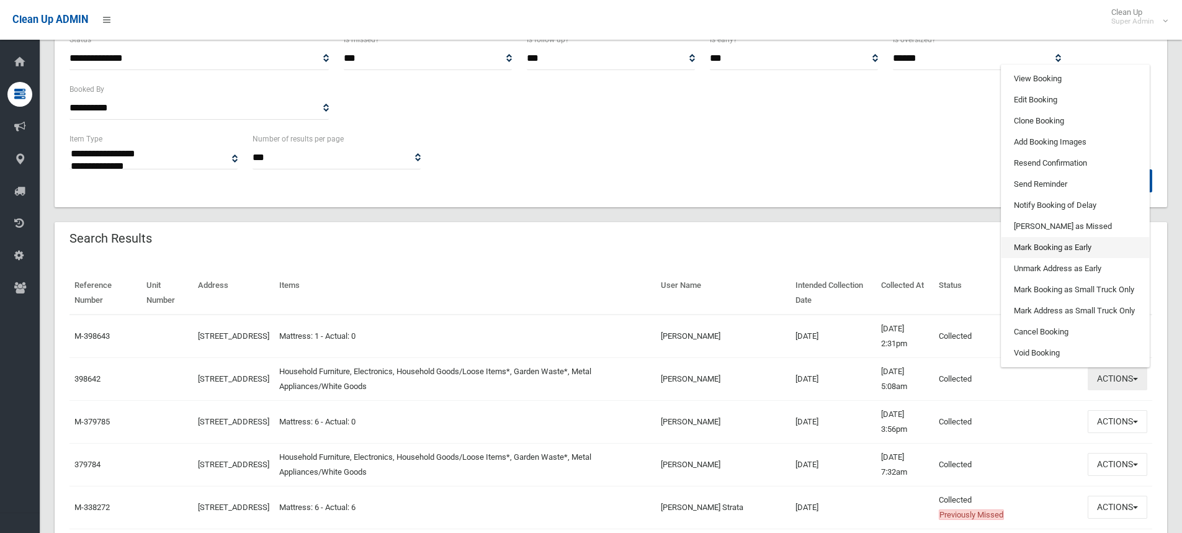
scroll to position [186, 0]
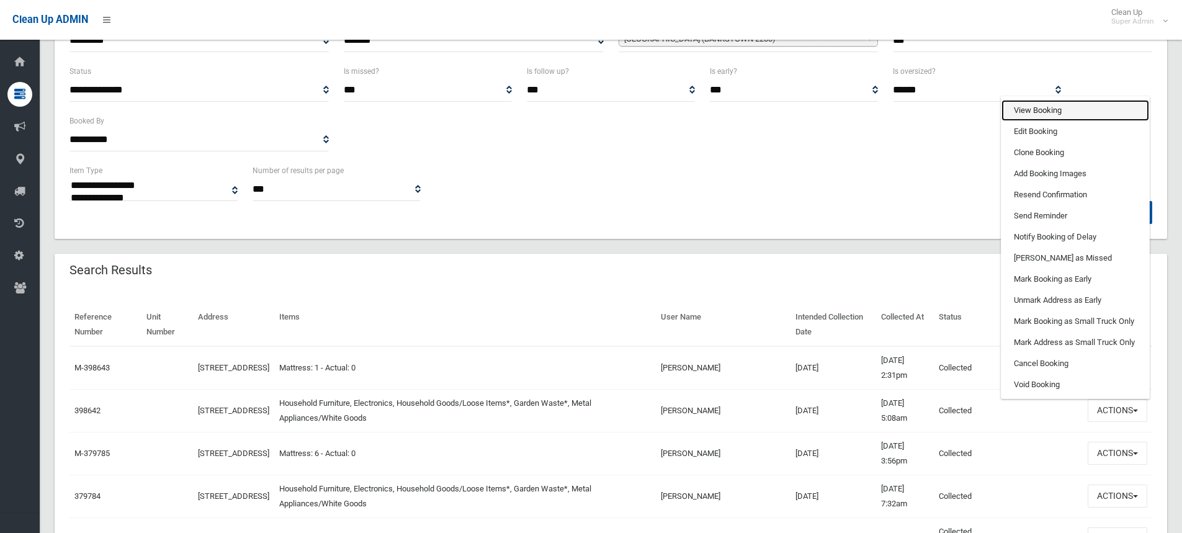
click at [1039, 112] on link "View Booking" at bounding box center [1075, 110] width 148 height 21
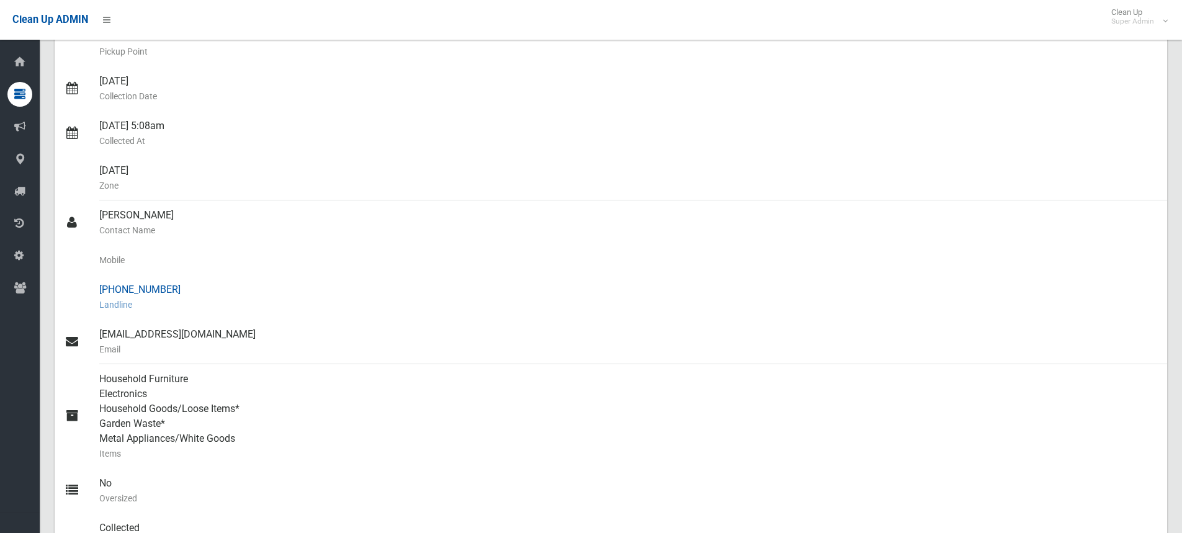
scroll to position [248, 0]
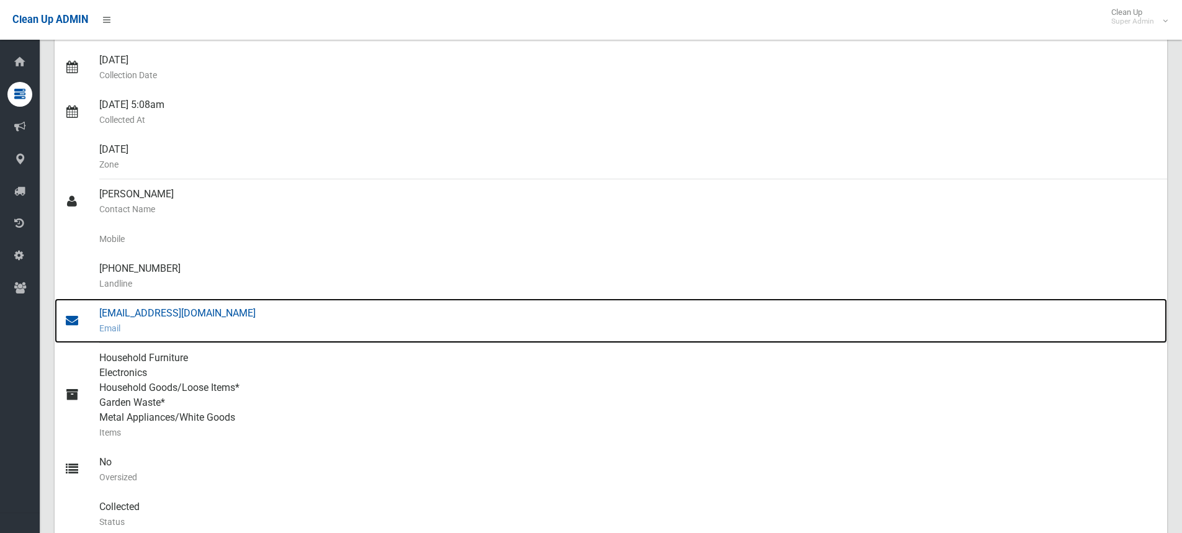
click at [157, 314] on div "vickio@jamesons.com.au Email" at bounding box center [627, 320] width 1057 height 45
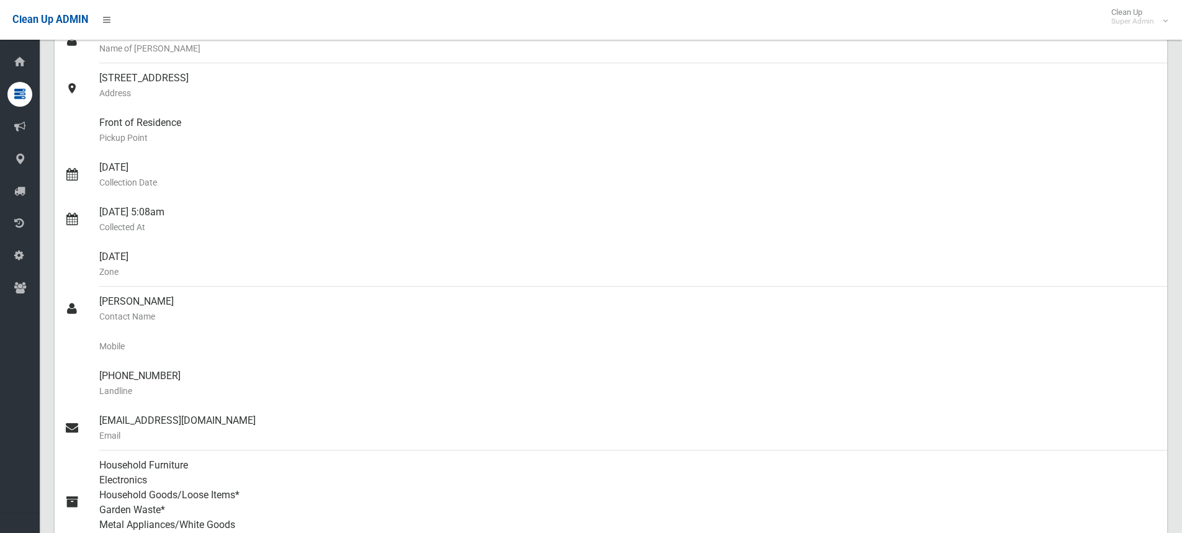
scroll to position [0, 0]
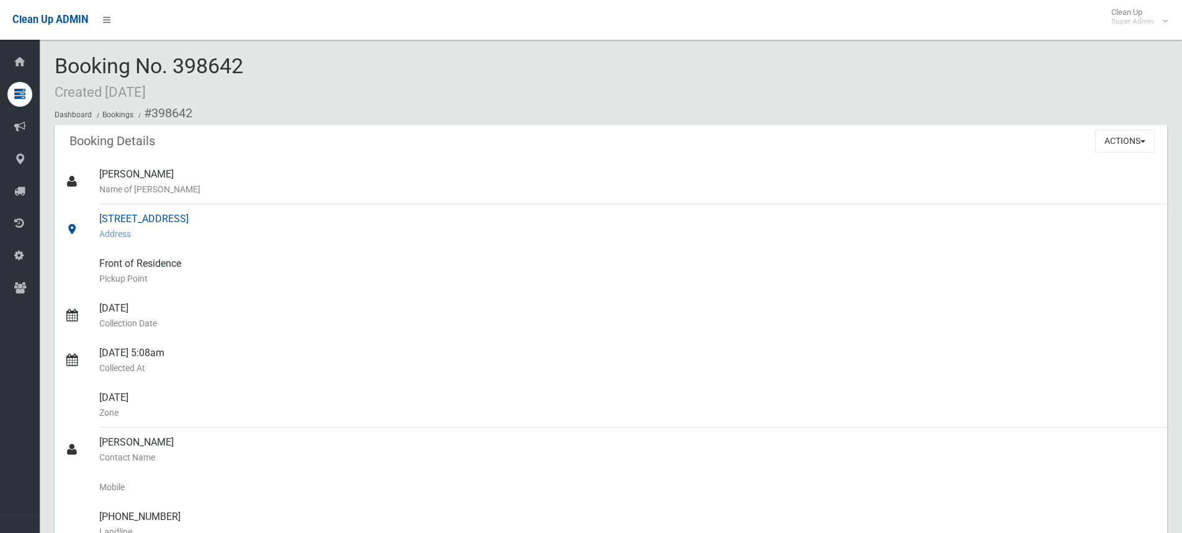
drag, startPoint x: 119, startPoint y: 215, endPoint x: 239, endPoint y: 217, distance: 120.3
click at [239, 217] on div "543 Chapel Road, BANKSTOWN NSW 2200 Address" at bounding box center [627, 226] width 1057 height 45
copy div "543 Chapel Road, BANKSTOWN"
click at [365, 97] on div "Booking No. 398642 Created 09/08/2024 Dashboard Bookings #398642" at bounding box center [611, 90] width 1112 height 70
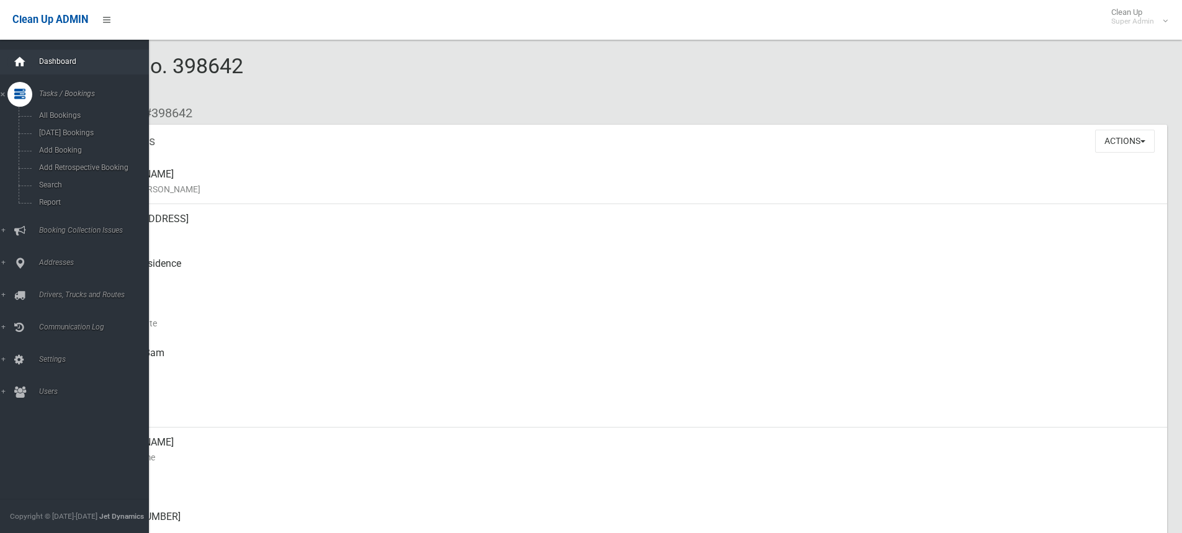
click at [22, 58] on icon at bounding box center [20, 62] width 14 height 25
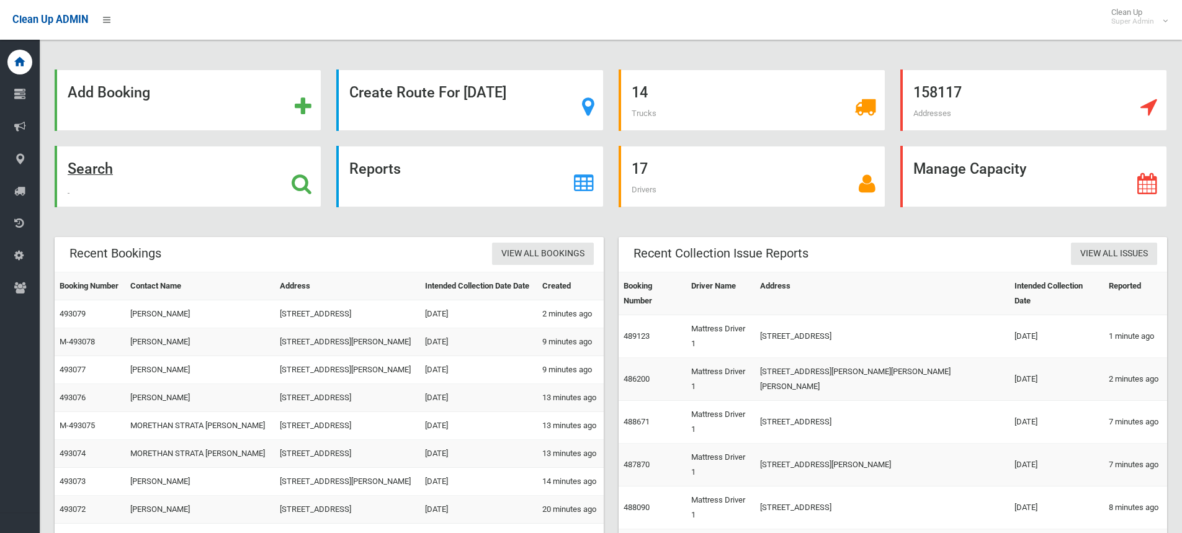
click at [301, 178] on icon at bounding box center [302, 183] width 20 height 21
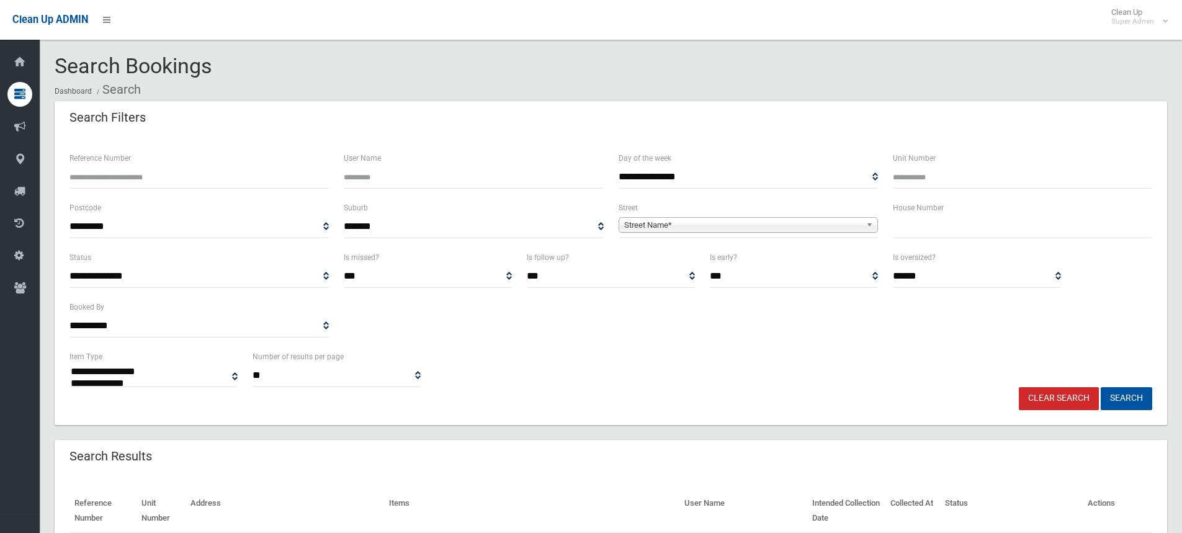
select select
click at [944, 230] on input "text" at bounding box center [1021, 226] width 259 height 23
type input "**"
click at [777, 221] on span "Street Name*" at bounding box center [742, 225] width 237 height 15
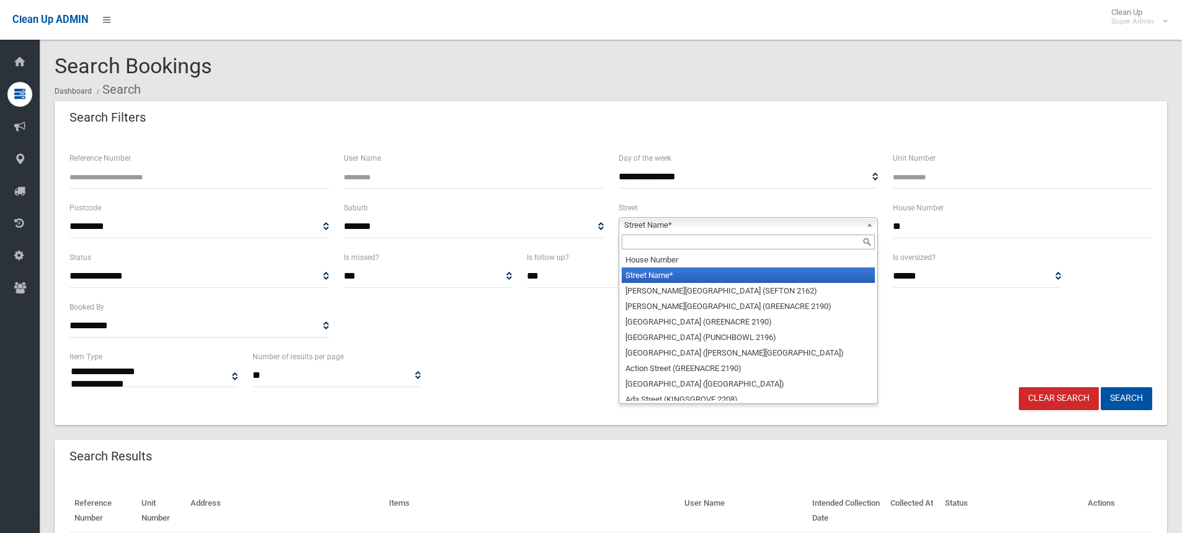
click at [702, 241] on input "text" at bounding box center [747, 241] width 253 height 15
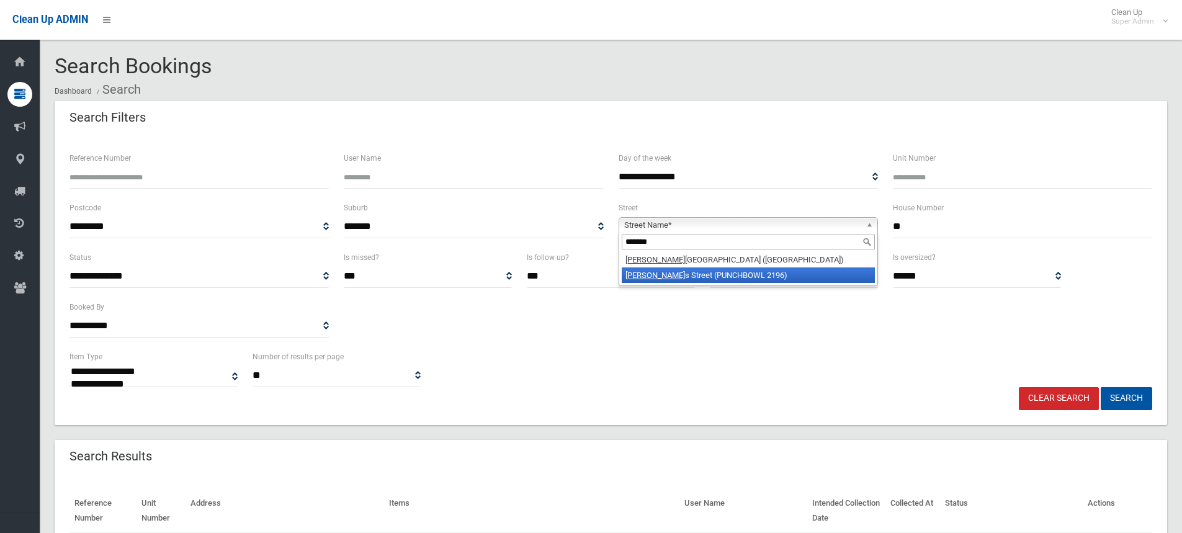
type input "*******"
click at [706, 275] on li "Matthew s Street (PUNCHBOWL 2196)" at bounding box center [747, 275] width 253 height 16
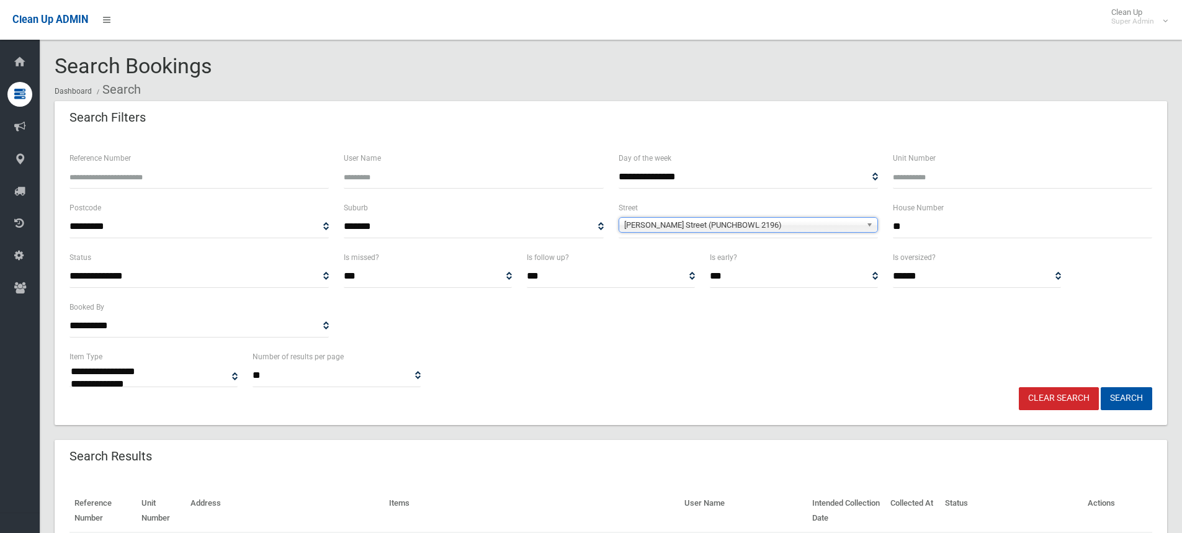
click at [858, 338] on div "**********" at bounding box center [610, 299] width 1097 height 99
click at [1137, 395] on button "Search" at bounding box center [1125, 398] width 51 height 23
select select
click at [675, 361] on div "**********" at bounding box center [610, 368] width 1097 height 38
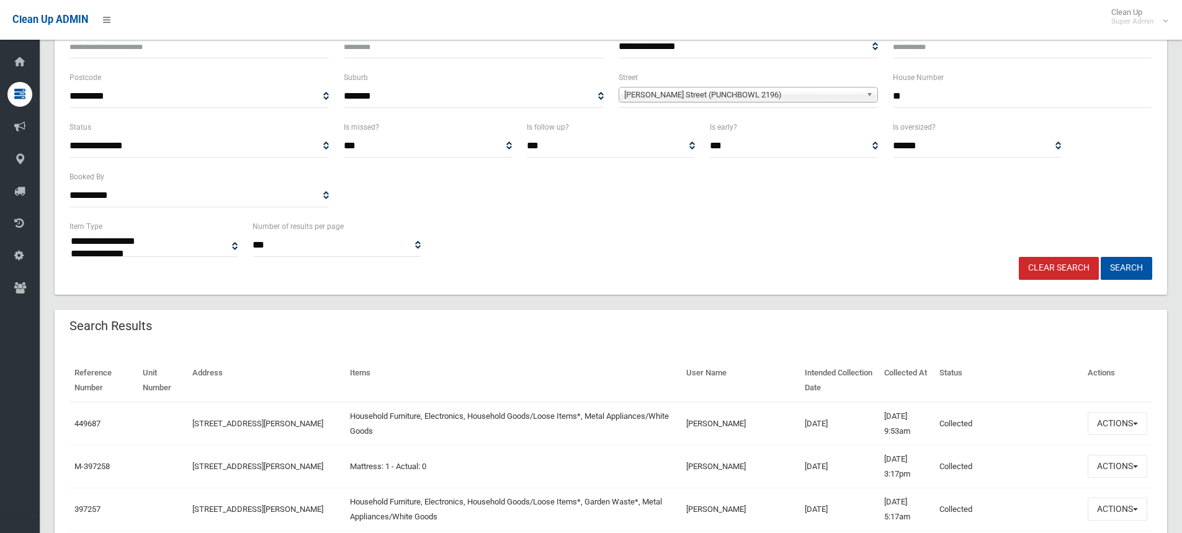
scroll to position [310, 0]
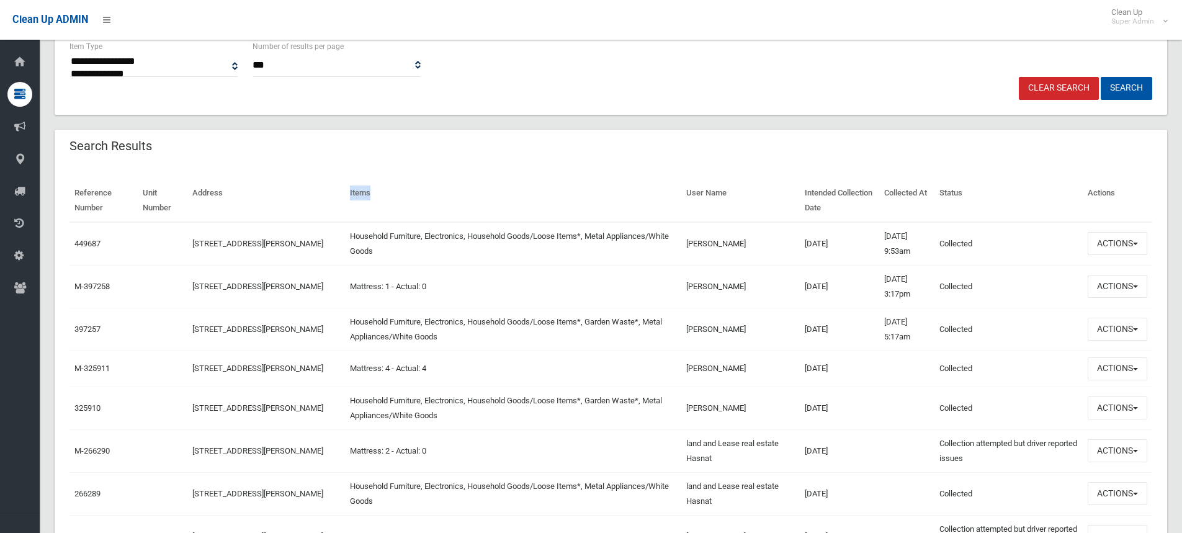
drag, startPoint x: 360, startPoint y: 189, endPoint x: 401, endPoint y: 194, distance: 41.2
click at [401, 194] on th "Items" at bounding box center [513, 200] width 337 height 43
click at [392, 186] on th "Items" at bounding box center [513, 200] width 337 height 43
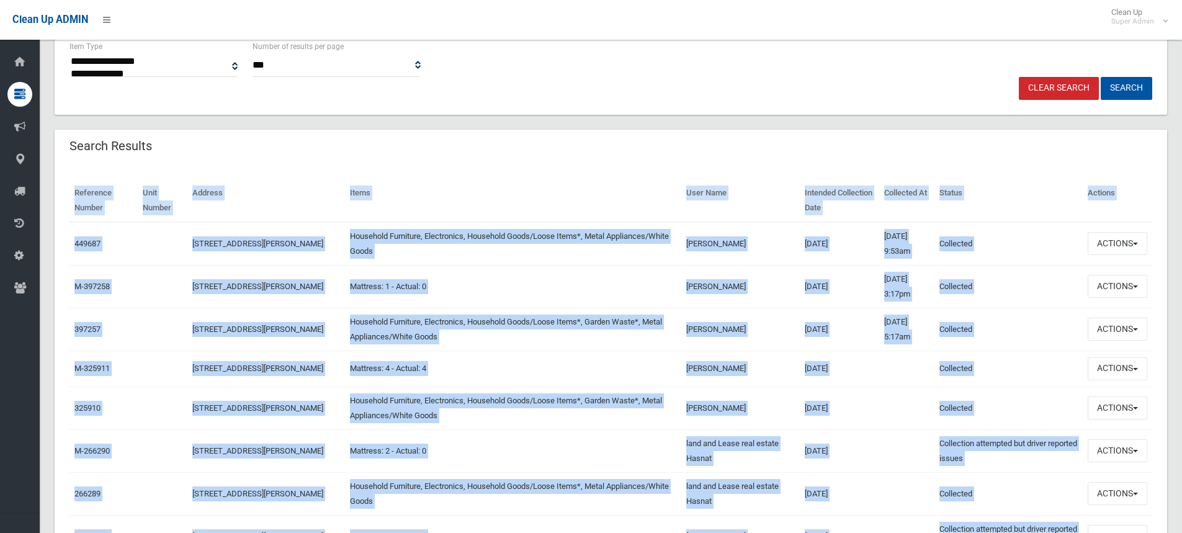
drag, startPoint x: 87, startPoint y: 192, endPoint x: 33, endPoint y: 178, distance: 55.8
click at [33, 178] on div "**********" at bounding box center [591, 389] width 1182 height 1369
click at [239, 187] on th "Address" at bounding box center [266, 200] width 158 height 43
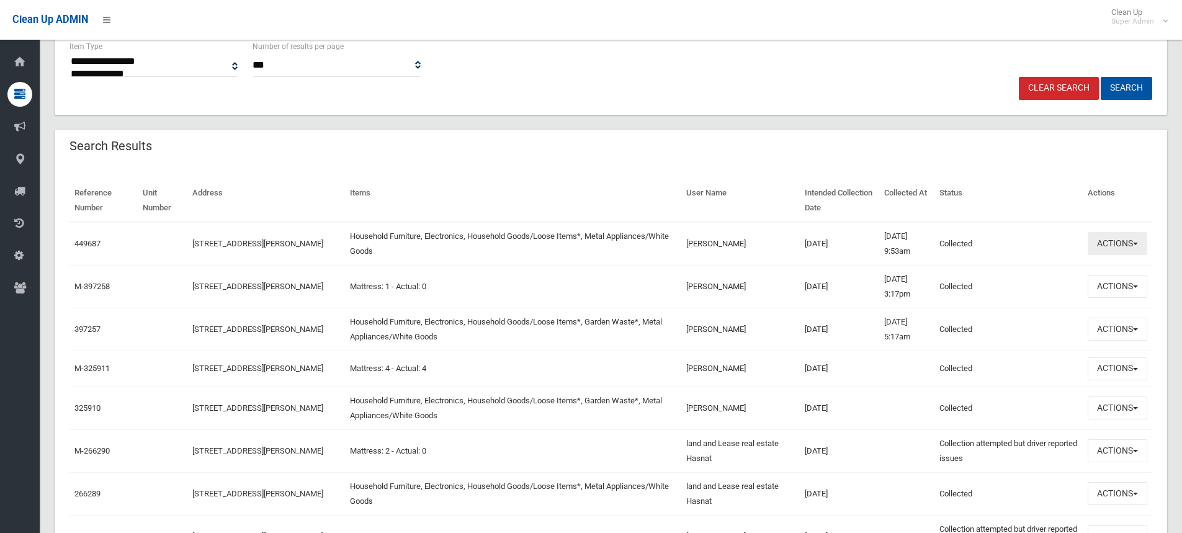
click at [1130, 245] on button "Actions" at bounding box center [1117, 243] width 60 height 23
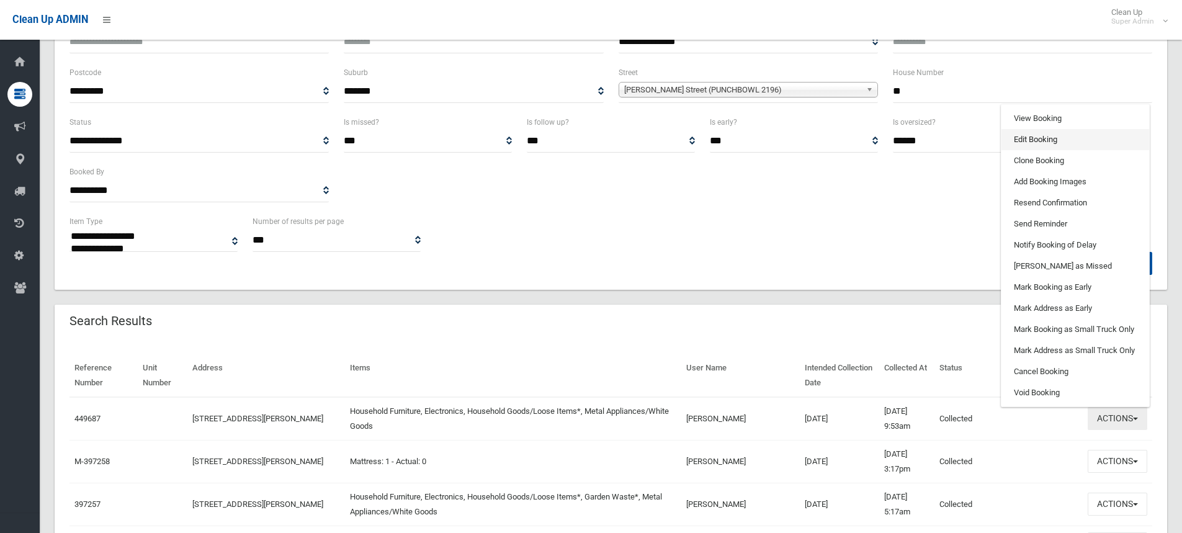
scroll to position [124, 0]
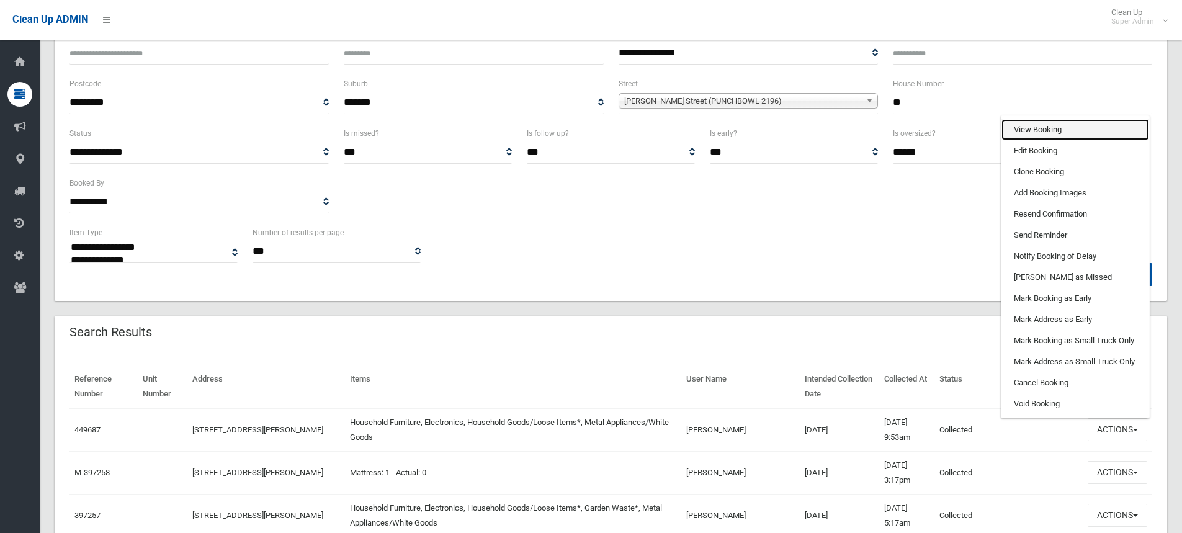
click at [1055, 133] on link "View Booking" at bounding box center [1075, 129] width 148 height 21
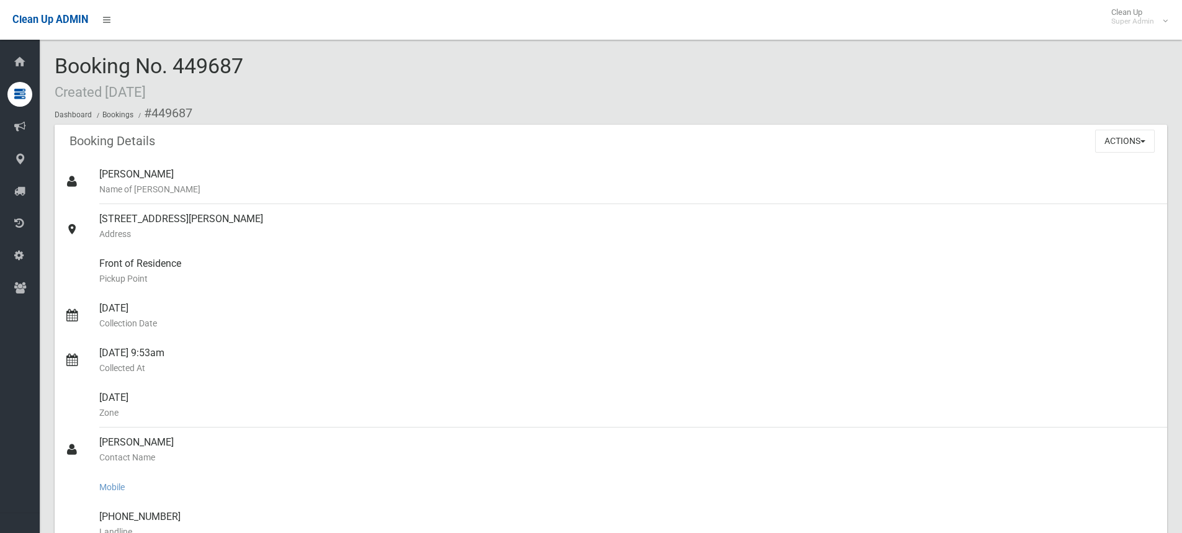
scroll to position [248, 0]
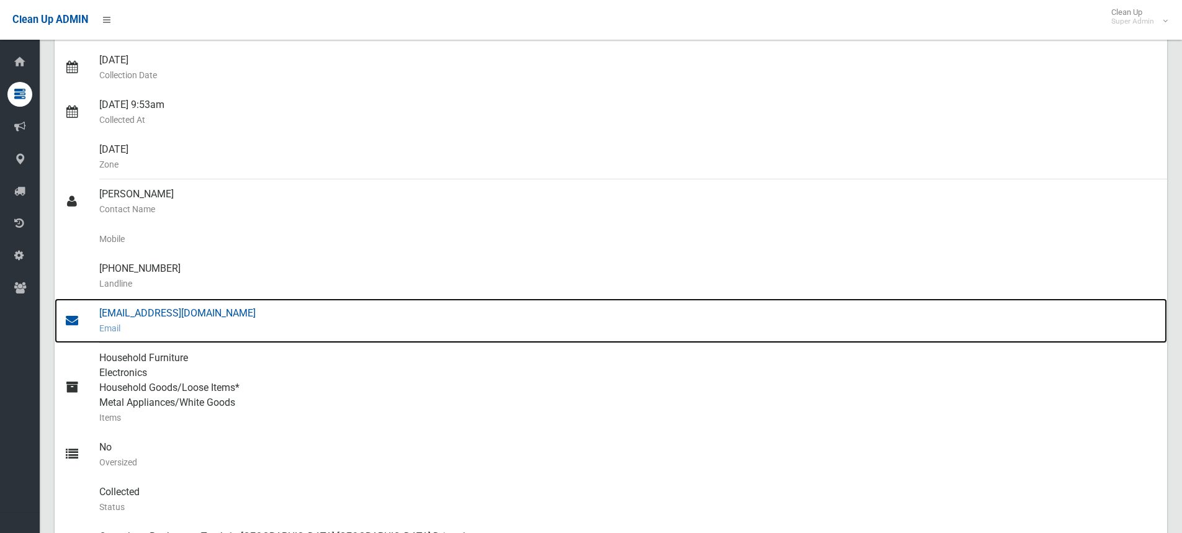
click at [182, 312] on div "[EMAIL_ADDRESS][DOMAIN_NAME] Email" at bounding box center [627, 320] width 1057 height 45
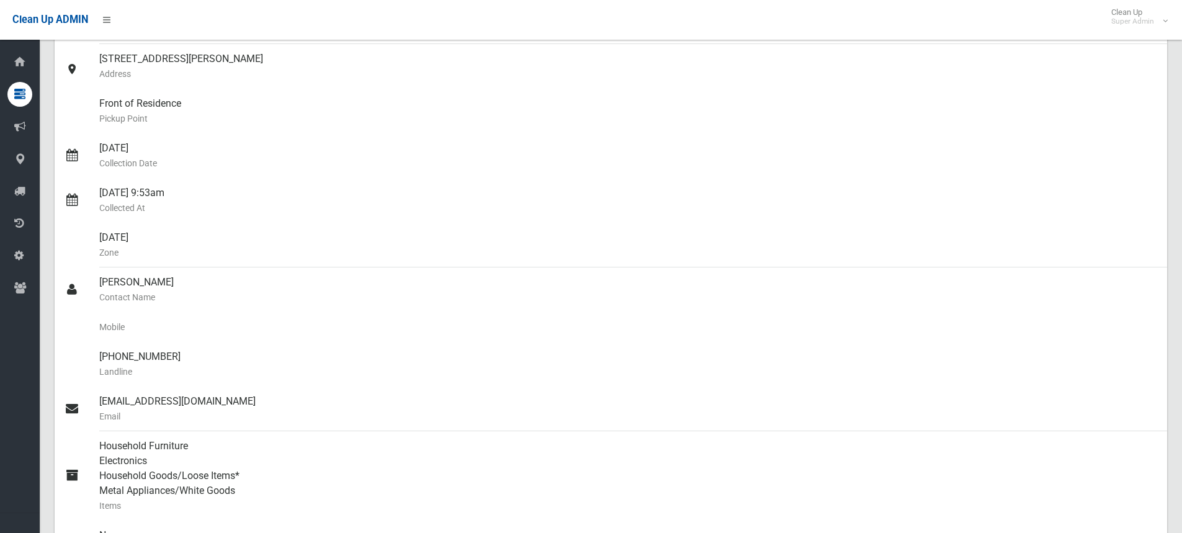
scroll to position [0, 0]
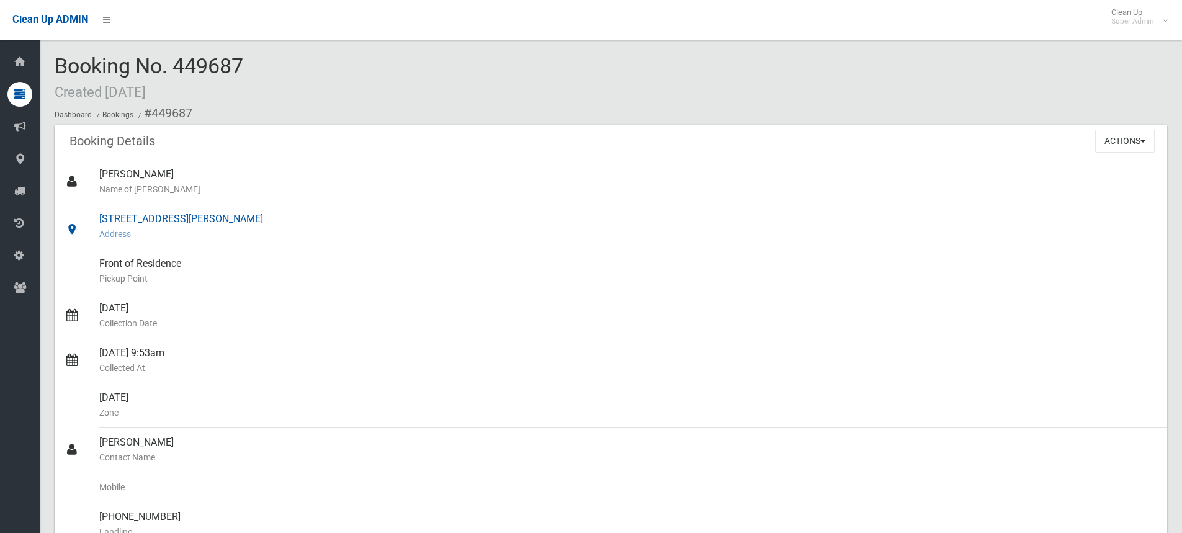
drag, startPoint x: 99, startPoint y: 218, endPoint x: 248, endPoint y: 222, distance: 149.5
click at [248, 222] on link "[STREET_ADDRESS][PERSON_NAME] Address" at bounding box center [611, 226] width 1112 height 45
copy link "35 Matthews Street, PUNCHBOWL"
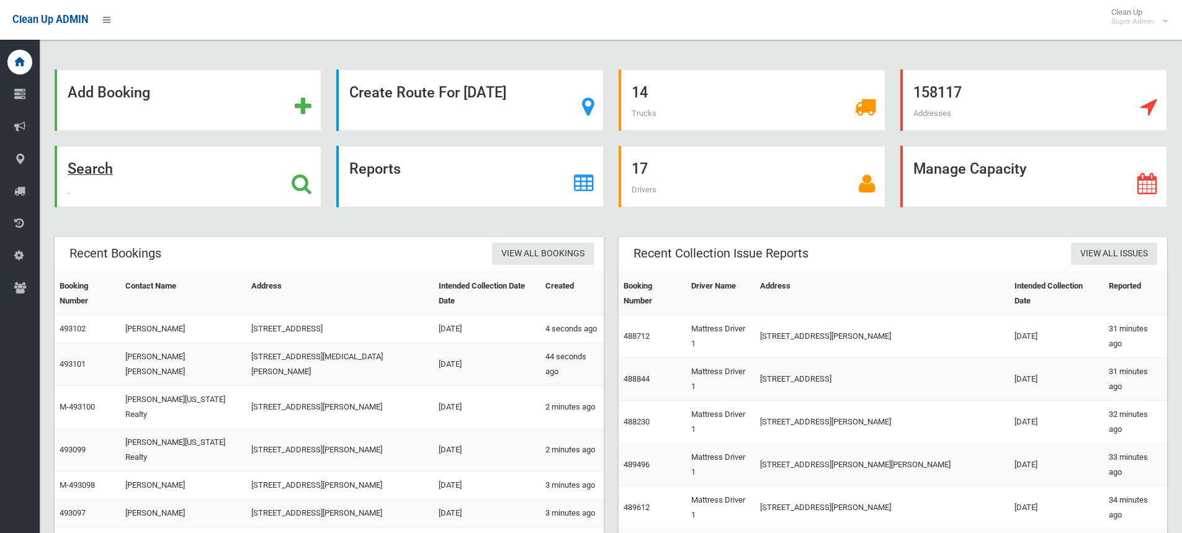
click at [296, 176] on icon at bounding box center [302, 183] width 20 height 21
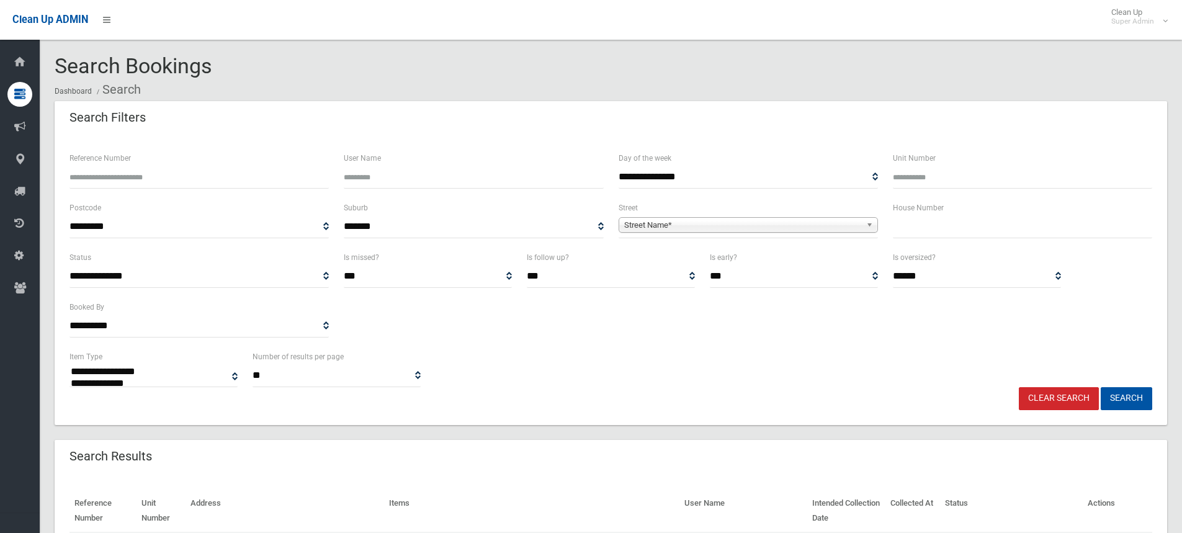
select select
click at [140, 176] on input "Reference Number" at bounding box center [198, 177] width 259 height 23
paste input "******"
type input "******"
click at [1100, 387] on button "Search" at bounding box center [1125, 398] width 51 height 23
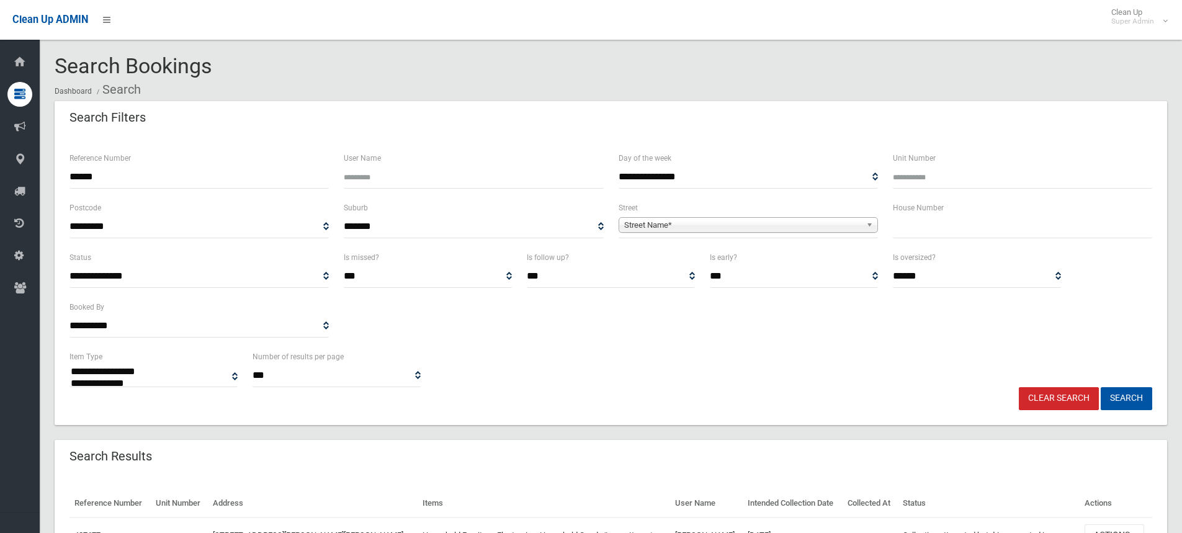
select select
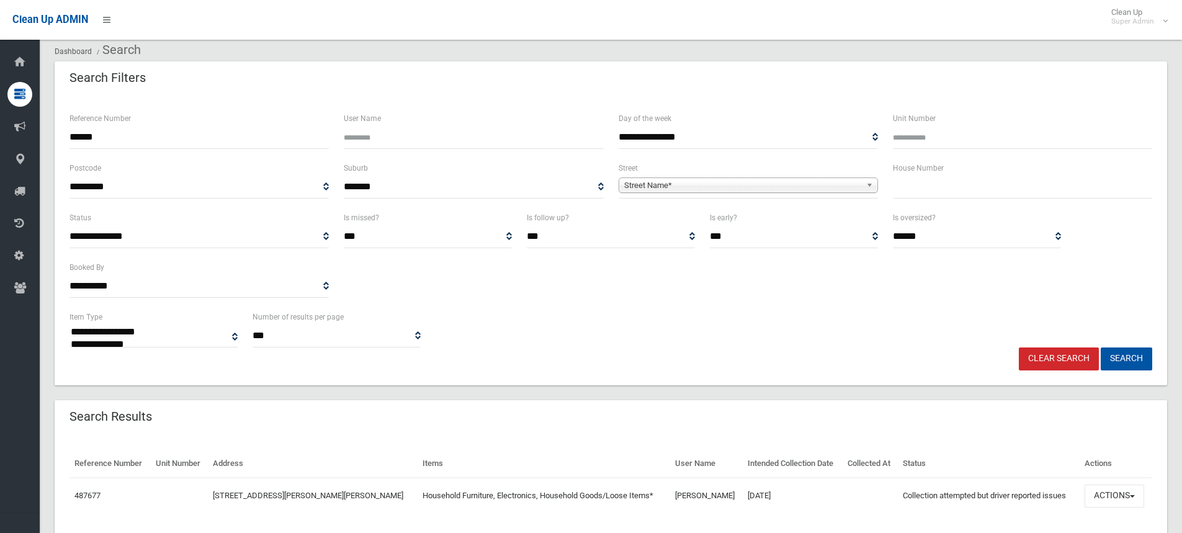
scroll to position [80, 0]
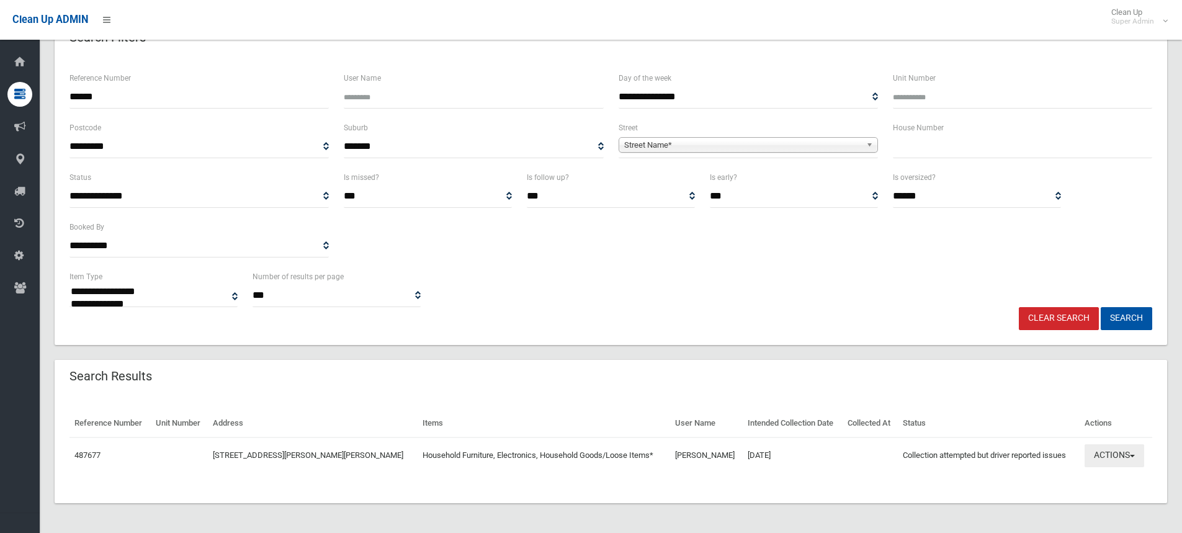
click at [1108, 455] on button "Actions" at bounding box center [1114, 455] width 60 height 23
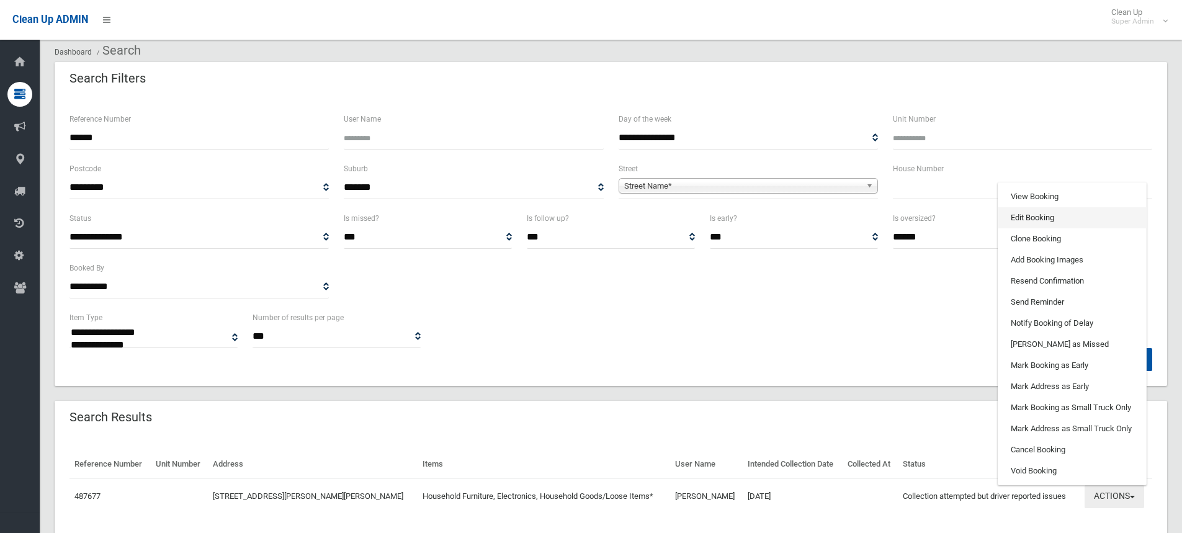
scroll to position [0, 0]
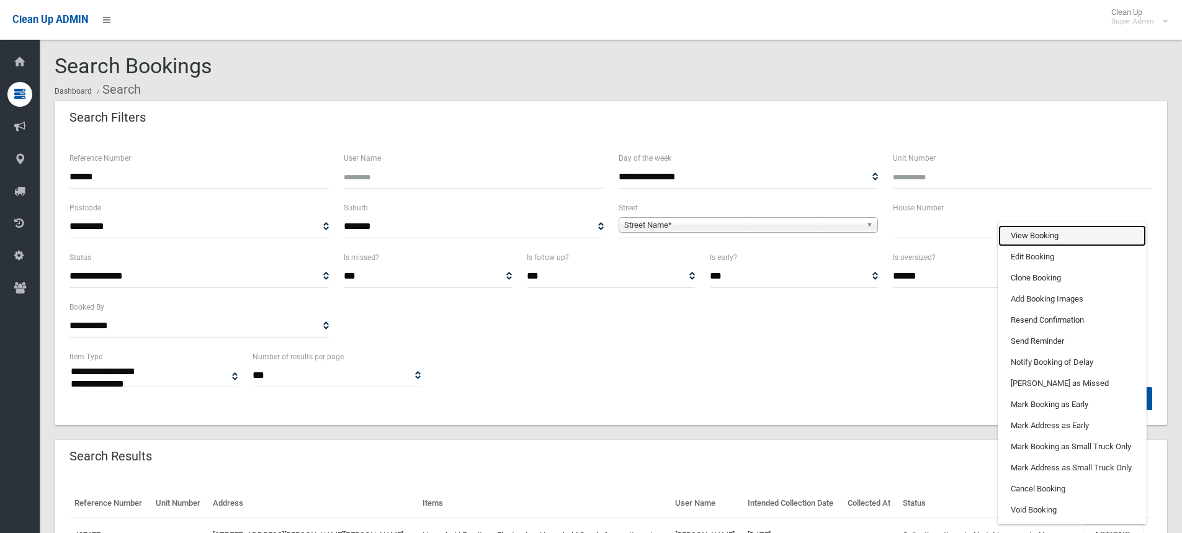
click at [1039, 231] on link "View Booking" at bounding box center [1072, 235] width 148 height 21
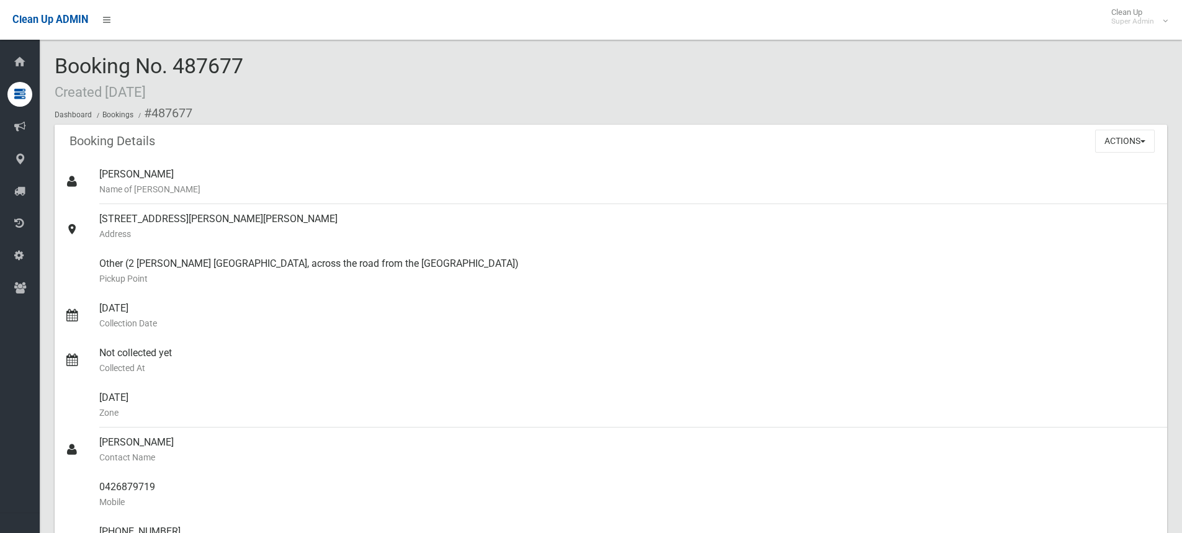
scroll to position [310, 0]
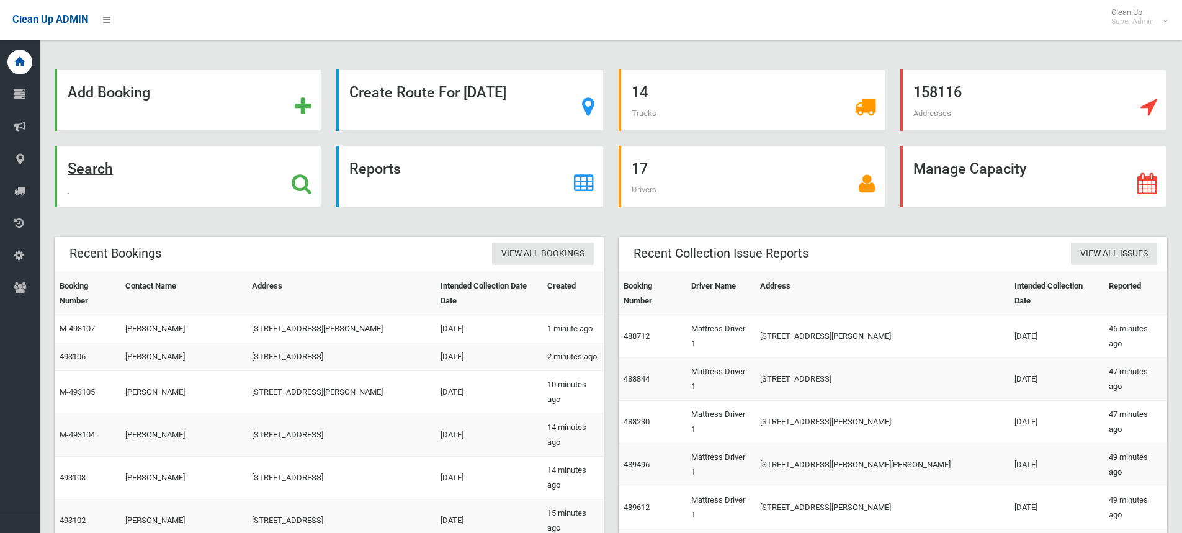
click at [295, 183] on icon at bounding box center [302, 183] width 20 height 21
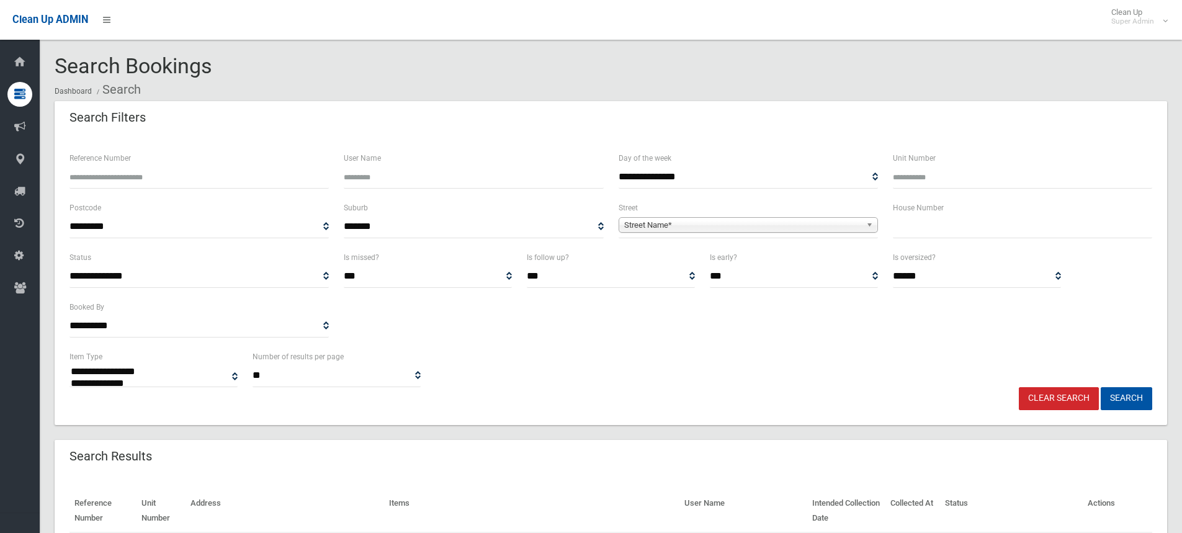
select select
click at [185, 177] on input "Reference Number" at bounding box center [198, 177] width 259 height 23
type input "******"
click at [1100, 387] on button "Search" at bounding box center [1125, 398] width 51 height 23
select select
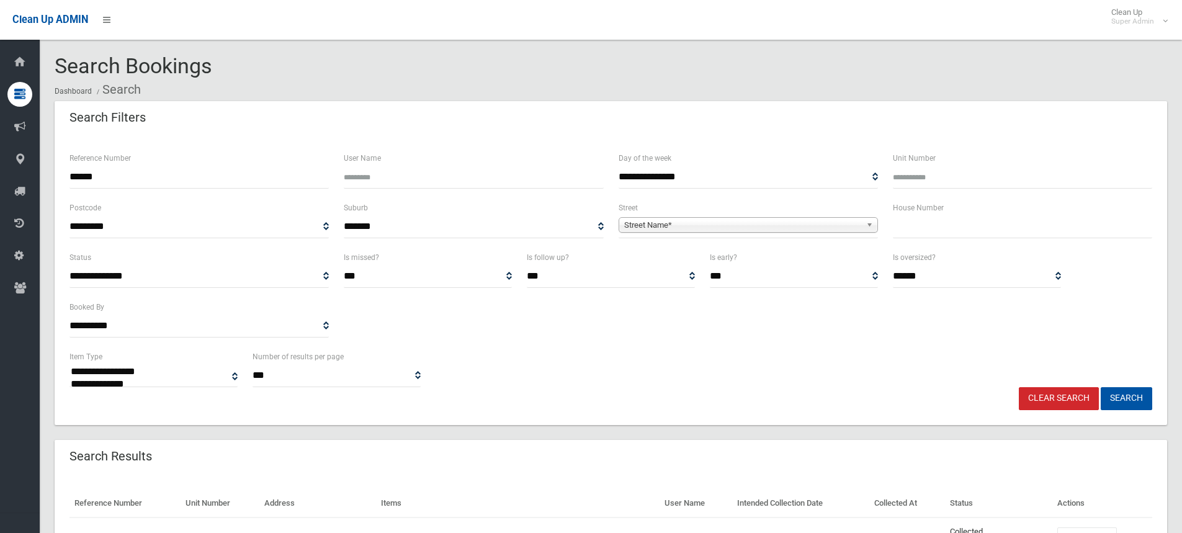
scroll to position [87, 0]
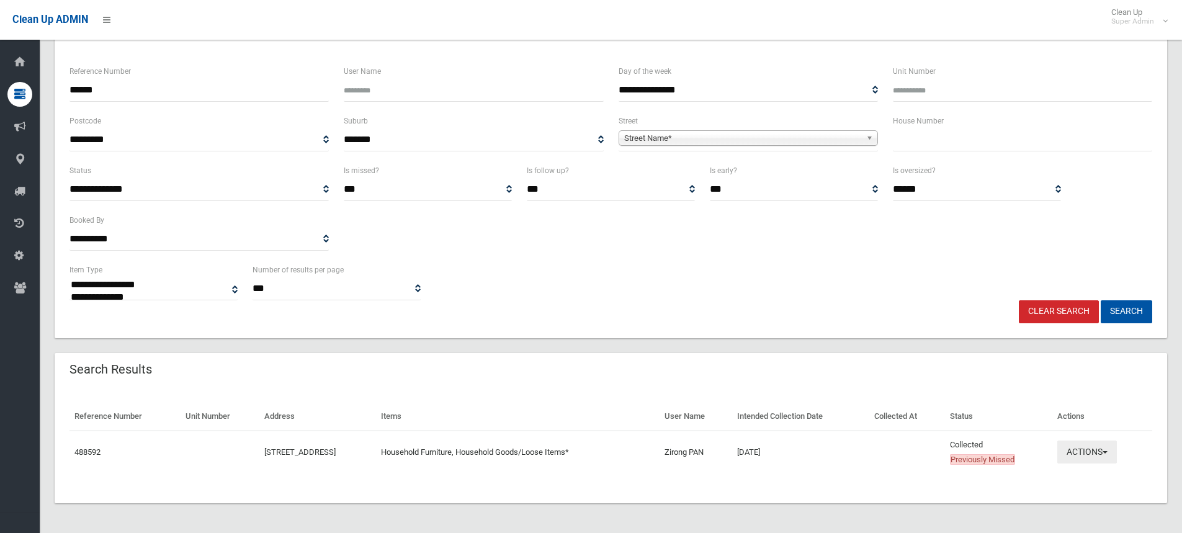
click at [1115, 447] on button "Actions" at bounding box center [1087, 451] width 60 height 23
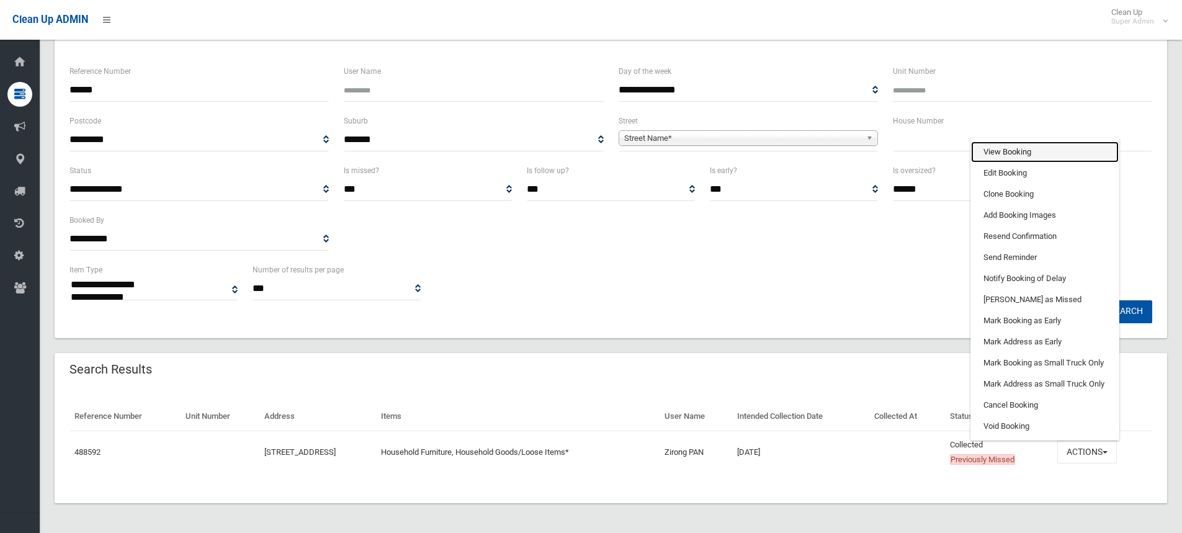
click at [1029, 156] on link "View Booking" at bounding box center [1045, 151] width 148 height 21
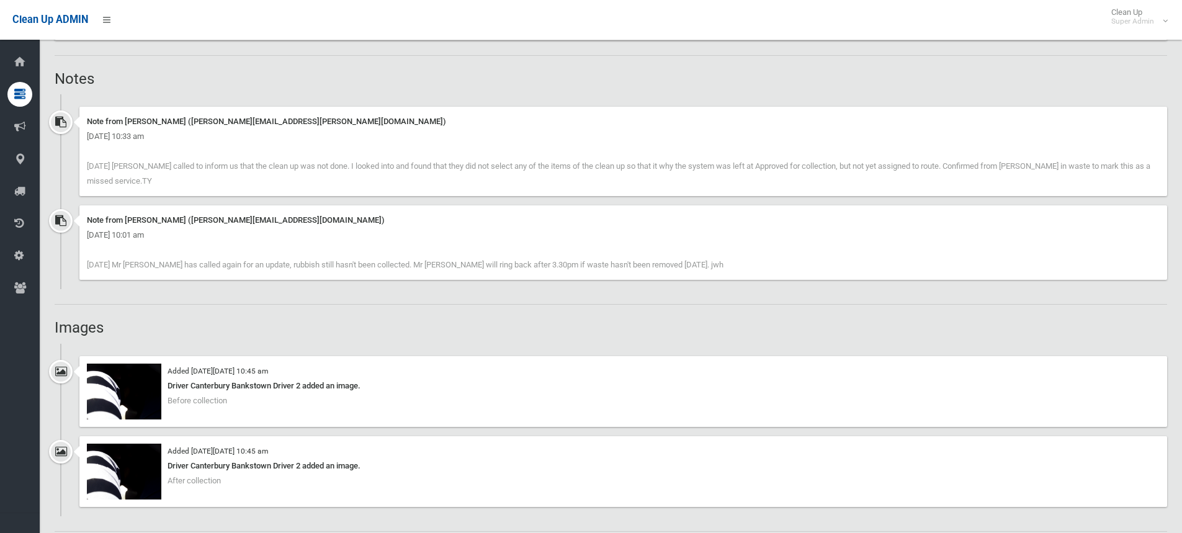
scroll to position [682, 0]
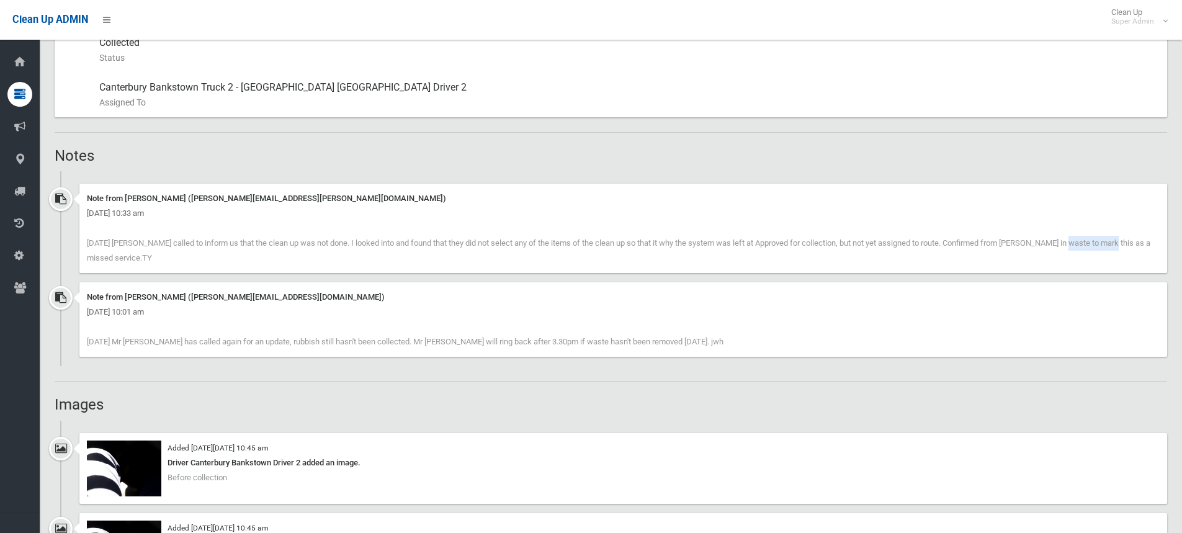
drag, startPoint x: 999, startPoint y: 241, endPoint x: 1042, endPoint y: 241, distance: 43.4
click at [1042, 241] on span "[DATE] [PERSON_NAME] called to inform us that the clean up was not done. I look…" at bounding box center [618, 250] width 1063 height 24
click at [940, 242] on span "[DATE] [PERSON_NAME] called to inform us that the clean up was not done. I look…" at bounding box center [618, 250] width 1063 height 24
drag, startPoint x: 749, startPoint y: 243, endPoint x: 1164, endPoint y: 270, distance: 415.2
click at [1164, 270] on div "Note from tonie yau (Tonie.YAU@cbcity.nsw.gov.au) Friday 10th October 2025 - 10…" at bounding box center [622, 228] width 1087 height 89
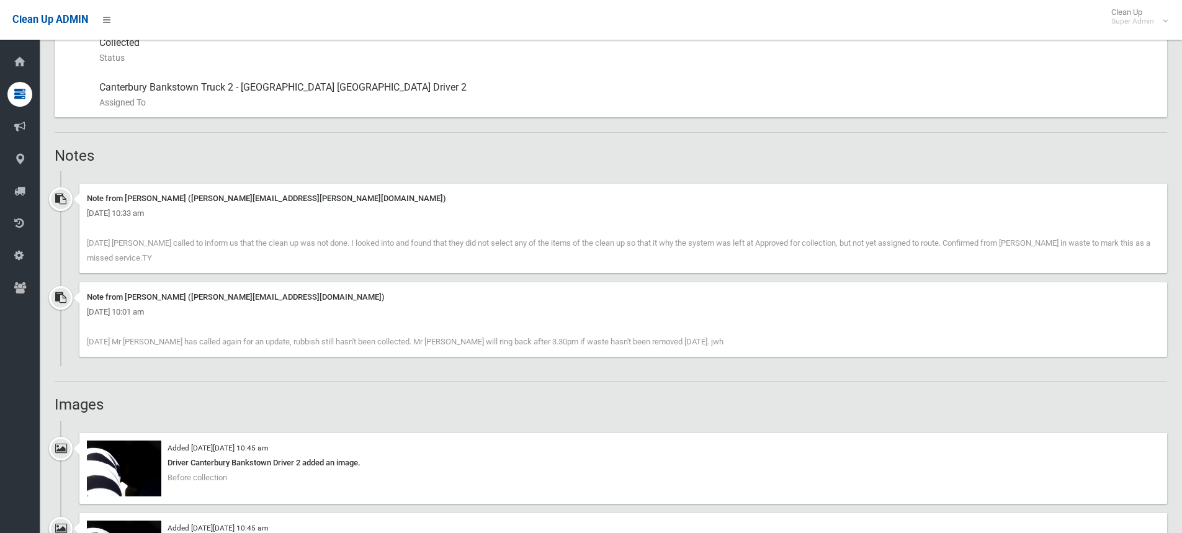
click at [981, 238] on span "[DATE] [PERSON_NAME] called to inform us that the clean up was not done. I look…" at bounding box center [618, 250] width 1063 height 24
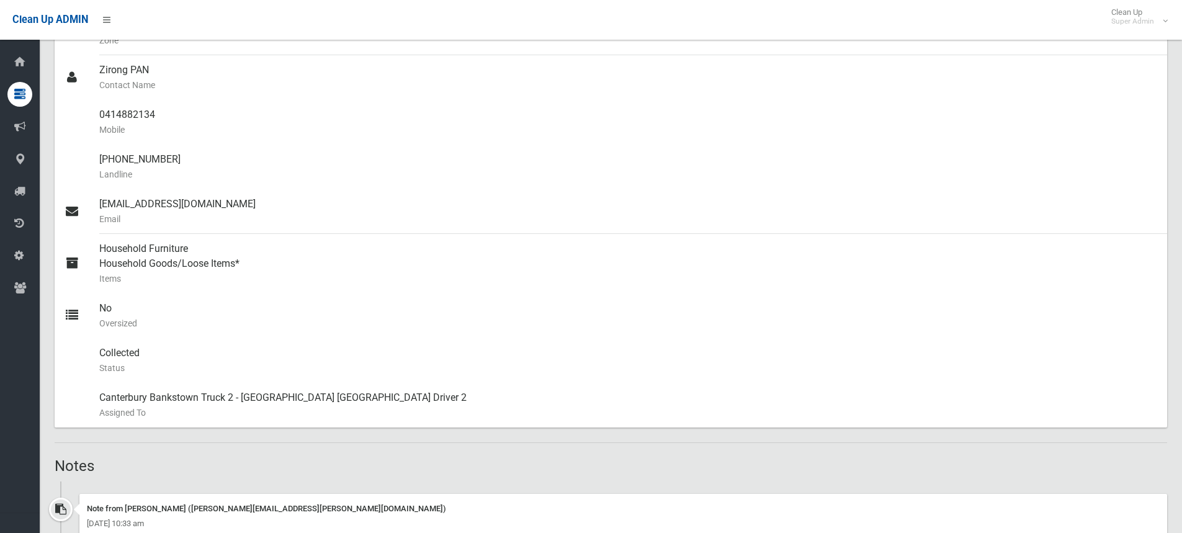
scroll to position [0, 0]
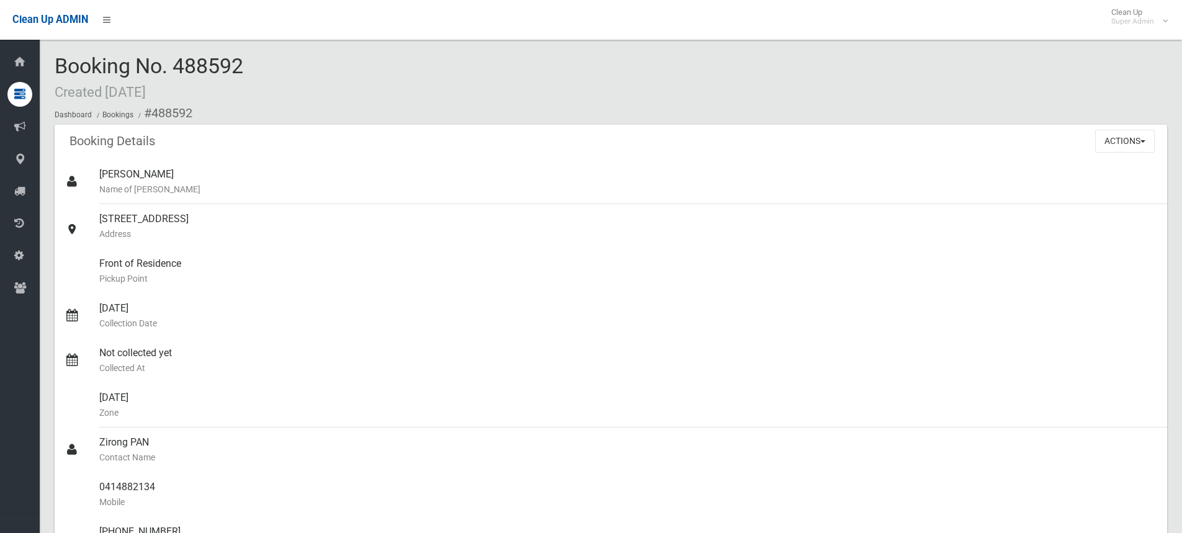
click at [262, 78] on div "Booking No. 488592 Created [DATE] Dashboard Bookings #488592" at bounding box center [611, 90] width 1112 height 70
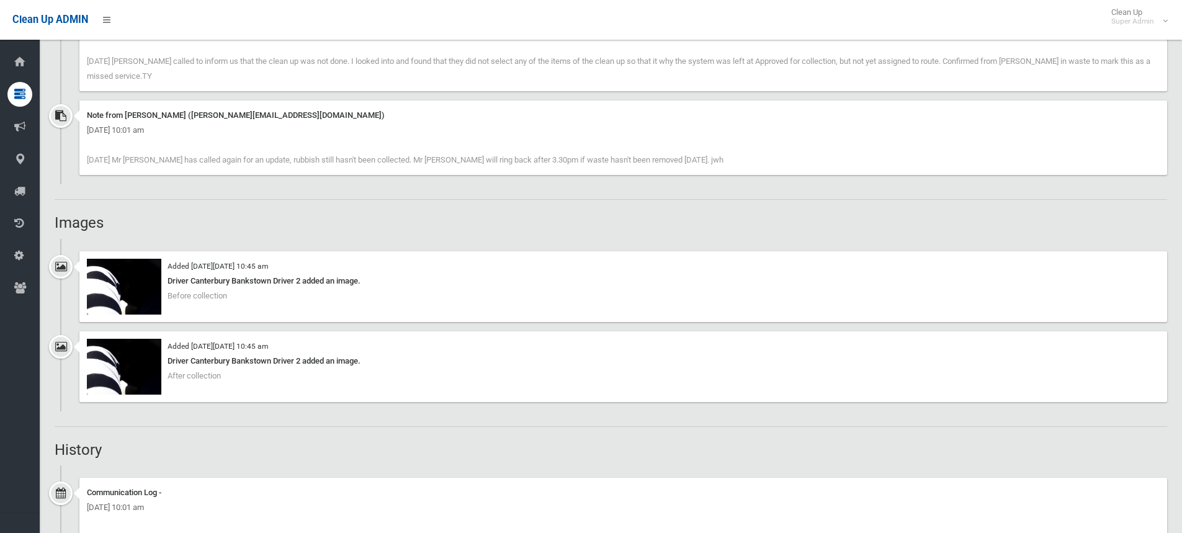
scroll to position [868, 0]
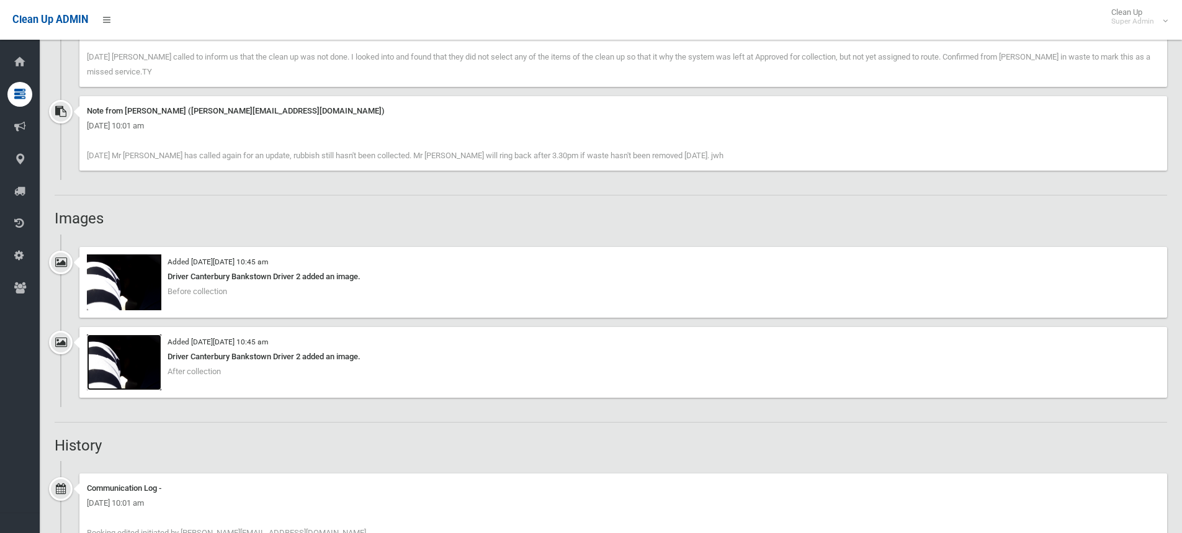
click at [124, 355] on img at bounding box center [124, 362] width 74 height 56
click at [203, 198] on div "Booking Details Actions View Booking Edit Booking Clone Booking Add Booking Ima…" at bounding box center [611, 408] width 1112 height 2305
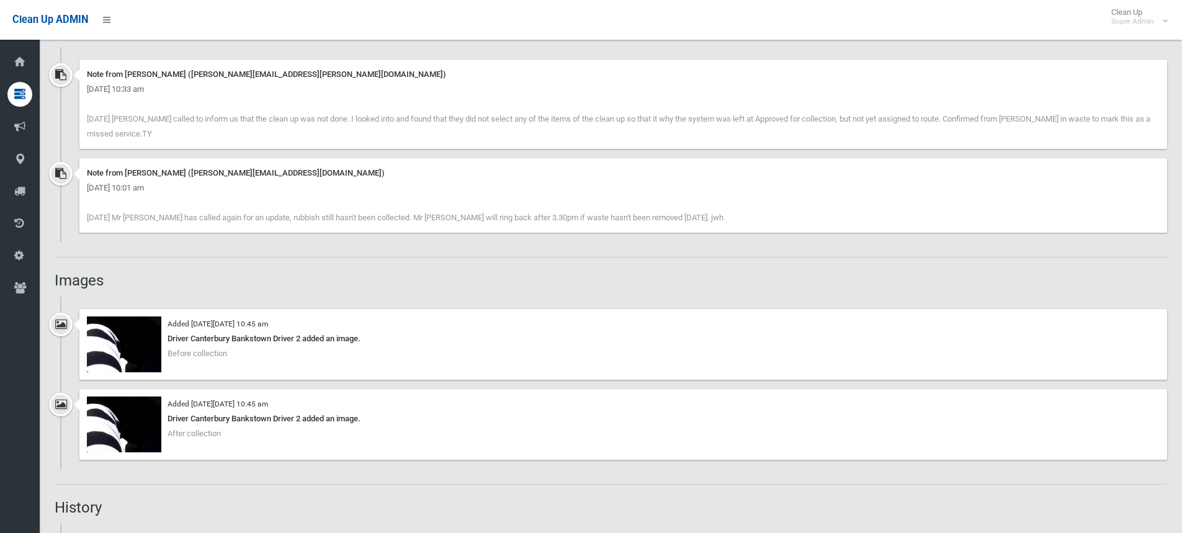
click at [140, 281] on h2 "Images" at bounding box center [611, 280] width 1112 height 16
drag, startPoint x: 104, startPoint y: 281, endPoint x: 42, endPoint y: 278, distance: 62.1
click at [42, 278] on section "Booking No. 488592 Created 28/09/2025 Dashboard Bookings #488592 Booking Detail…" at bounding box center [611, 447] width 1142 height 2398
click at [107, 278] on h2 "Images" at bounding box center [611, 280] width 1112 height 16
drag, startPoint x: 98, startPoint y: 278, endPoint x: 48, endPoint y: 278, distance: 49.6
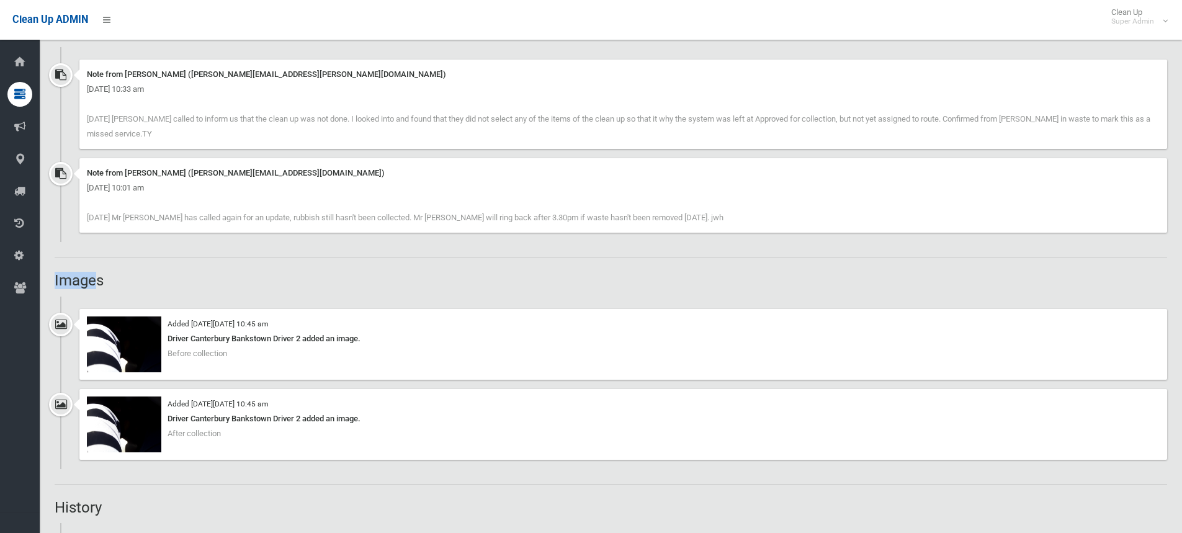
click at [48, 278] on section "Booking No. 488592 Created 28/09/2025 Dashboard Bookings #488592 Booking Detail…" at bounding box center [611, 447] width 1142 height 2398
click at [99, 278] on h2 "Images" at bounding box center [611, 280] width 1112 height 16
drag, startPoint x: 109, startPoint y: 278, endPoint x: 48, endPoint y: 278, distance: 60.8
click at [48, 278] on section "Booking No. 488592 Created 28/09/2025 Dashboard Bookings #488592 Booking Detail…" at bounding box center [611, 447] width 1142 height 2398
click at [90, 283] on h2 "Images" at bounding box center [611, 280] width 1112 height 16
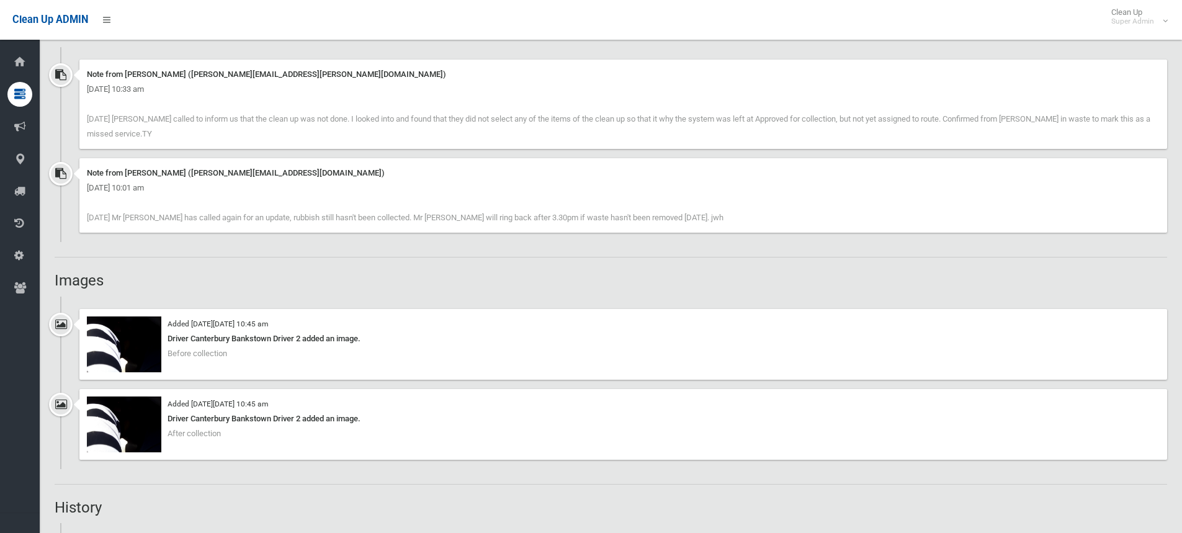
click at [109, 283] on h2 "Images" at bounding box center [611, 280] width 1112 height 16
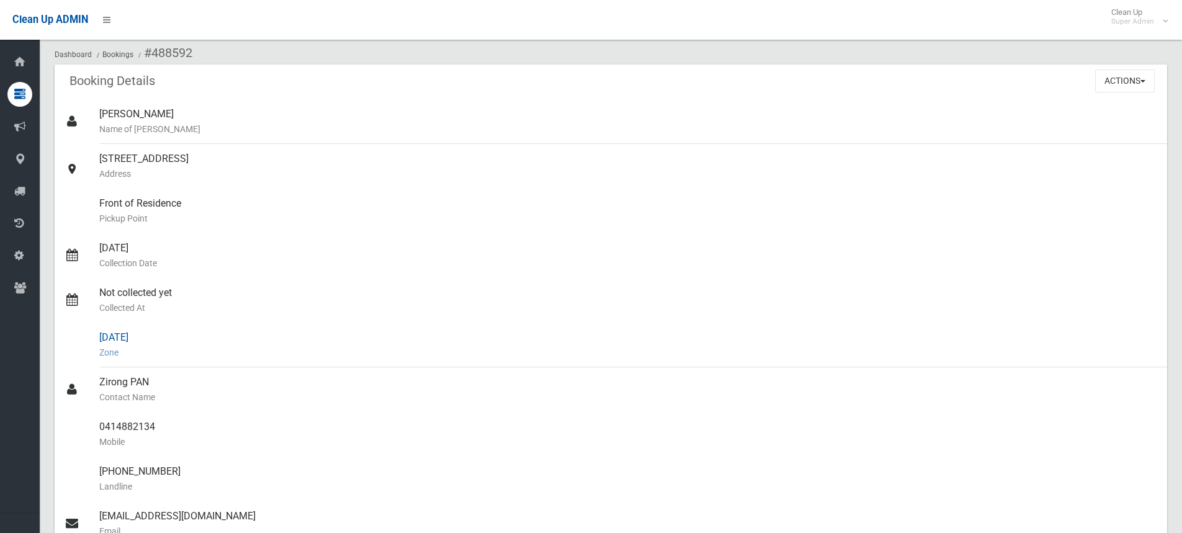
scroll to position [0, 0]
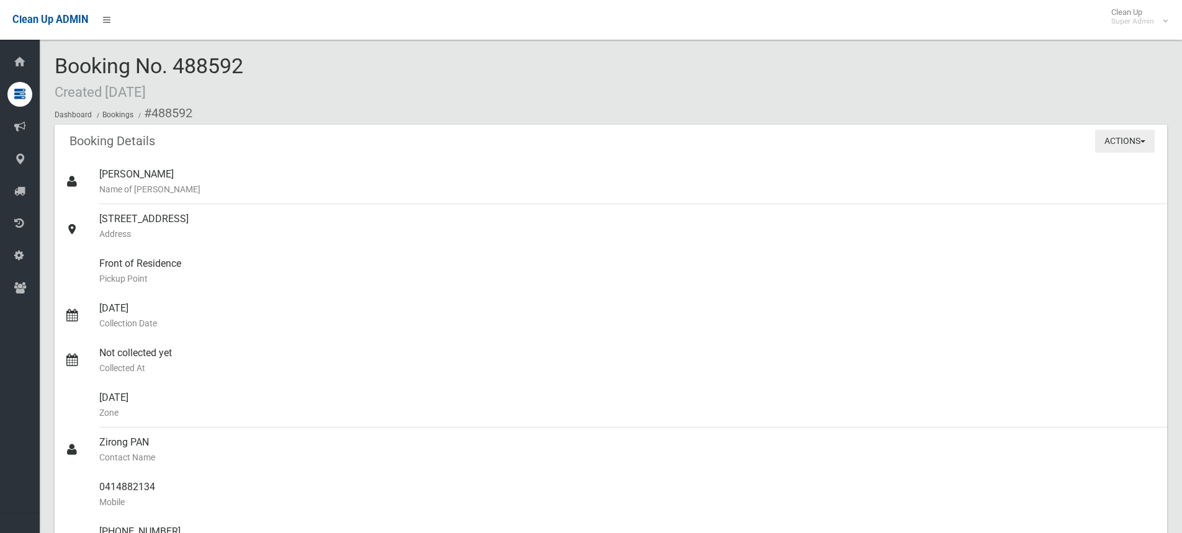
click at [1110, 144] on button "Actions" at bounding box center [1125, 141] width 60 height 23
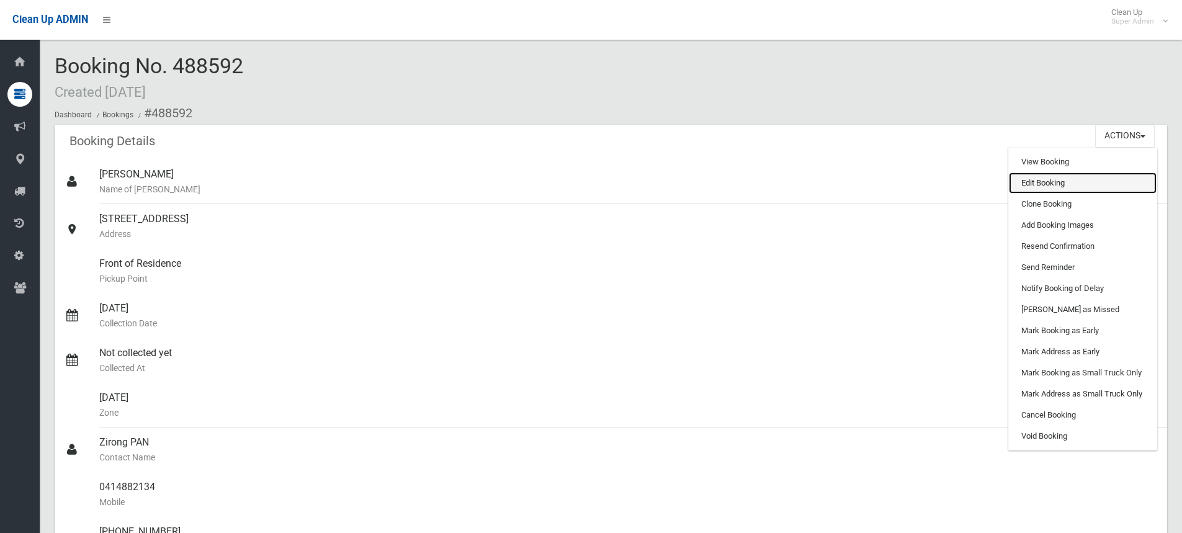
click at [1057, 177] on link "Edit Booking" at bounding box center [1082, 182] width 148 height 21
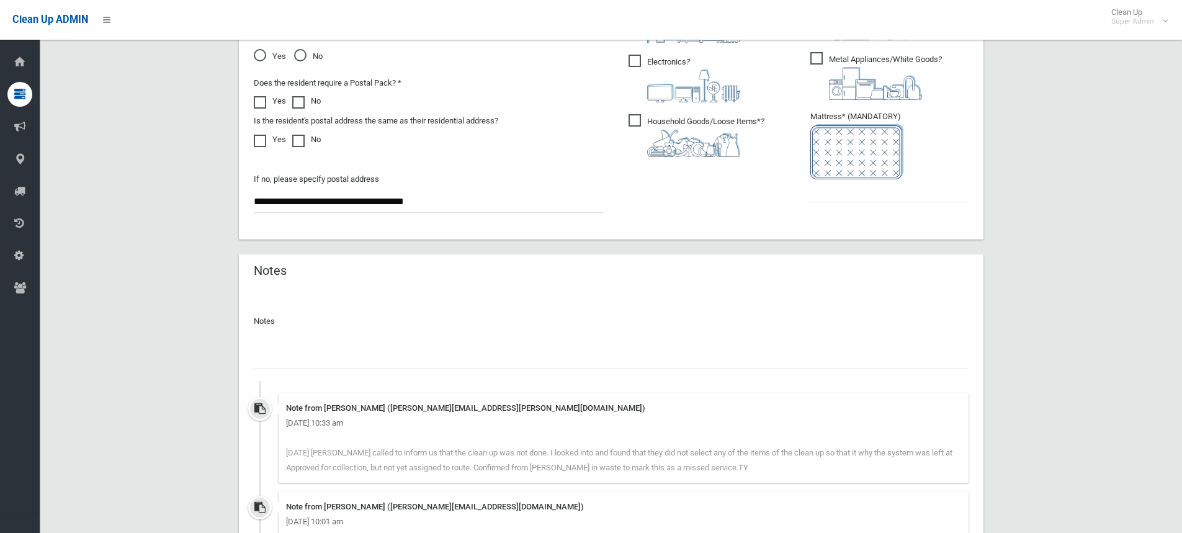
scroll to position [901, 0]
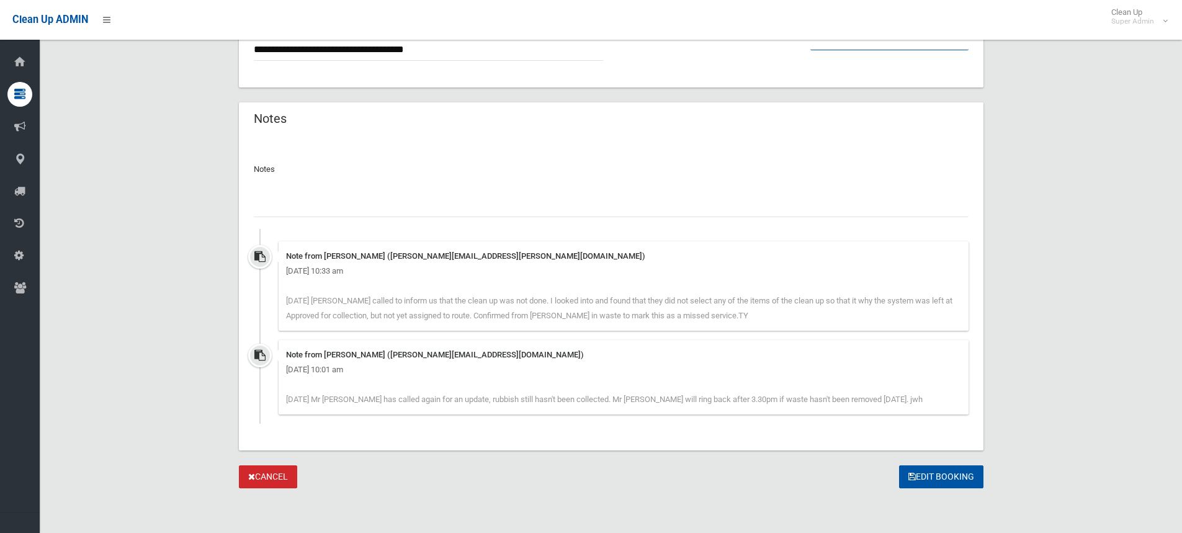
click at [835, 47] on input "text" at bounding box center [889, 38] width 158 height 23
type input "*"
click at [301, 207] on input "text" at bounding box center [611, 205] width 714 height 23
type input "**********"
click at [949, 480] on button "Edit Booking" at bounding box center [941, 476] width 84 height 23
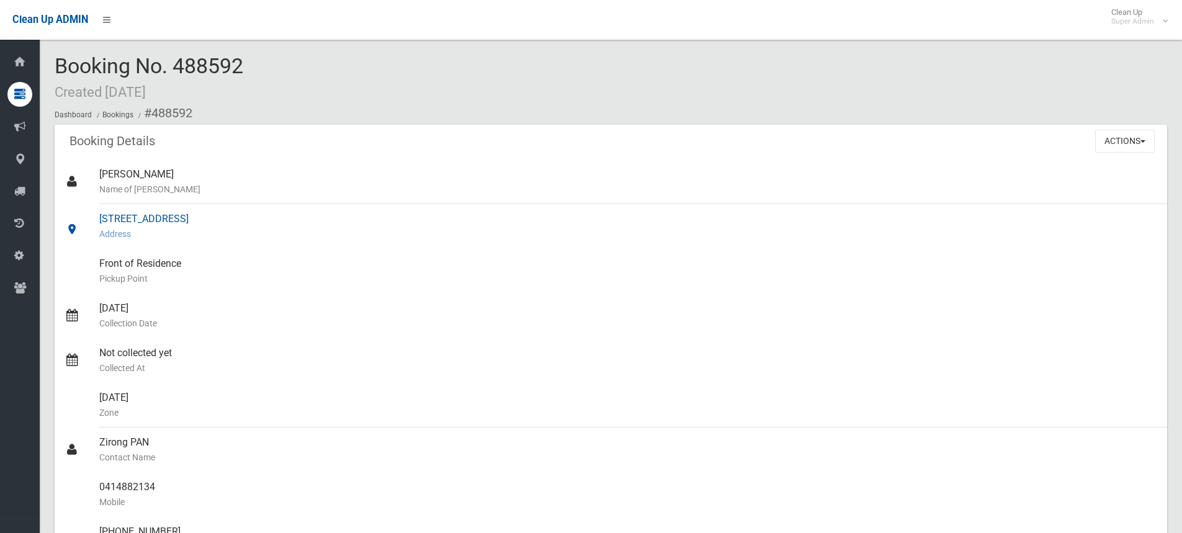
drag, startPoint x: 249, startPoint y: 219, endPoint x: 92, endPoint y: 214, distance: 157.0
click at [92, 214] on link "[STREET_ADDRESS] Address" at bounding box center [611, 226] width 1112 height 45
drag, startPoint x: 250, startPoint y: 66, endPoint x: 66, endPoint y: 73, distance: 184.3
click at [58, 75] on div "Booking No. 488592 Created [DATE] Dashboard Bookings #488592" at bounding box center [611, 90] width 1112 height 70
copy span "Booking No. 488592"
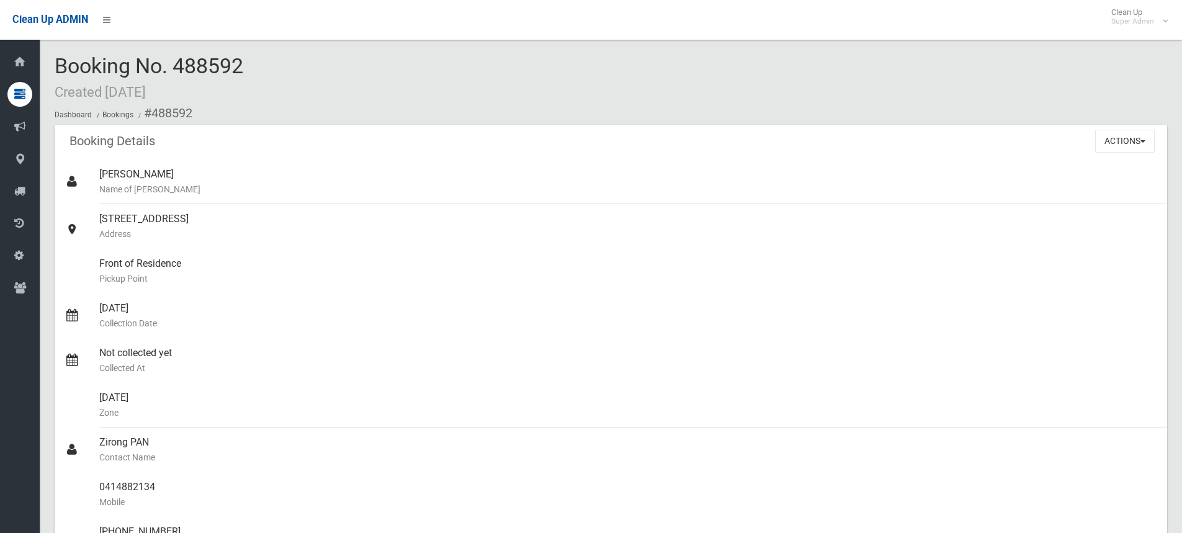
click at [337, 65] on div "Booking No. 488592 Created [DATE] Dashboard Bookings #488592" at bounding box center [611, 90] width 1112 height 70
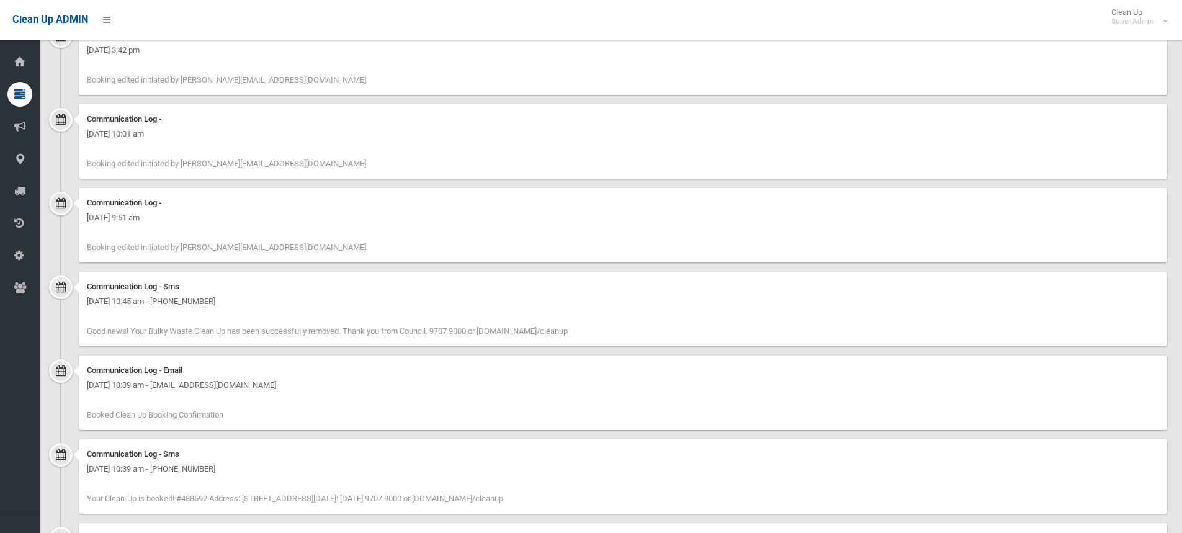
scroll to position [1033, 0]
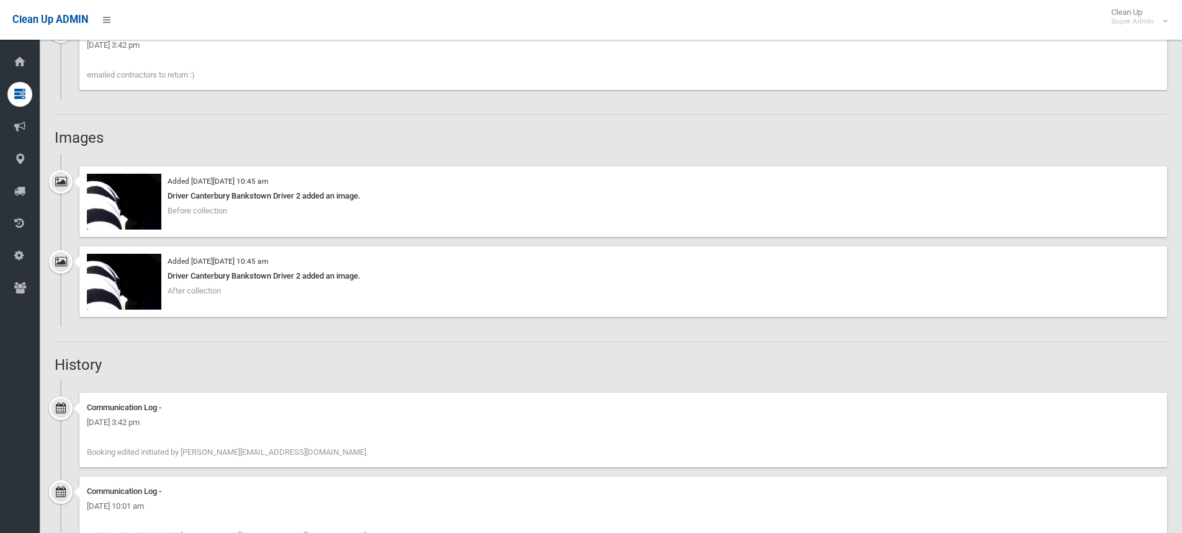
click at [130, 128] on div "Booking Details Actions View Booking Edit Booking Clone Booking Add Booking Ima…" at bounding box center [611, 328] width 1112 height 2473
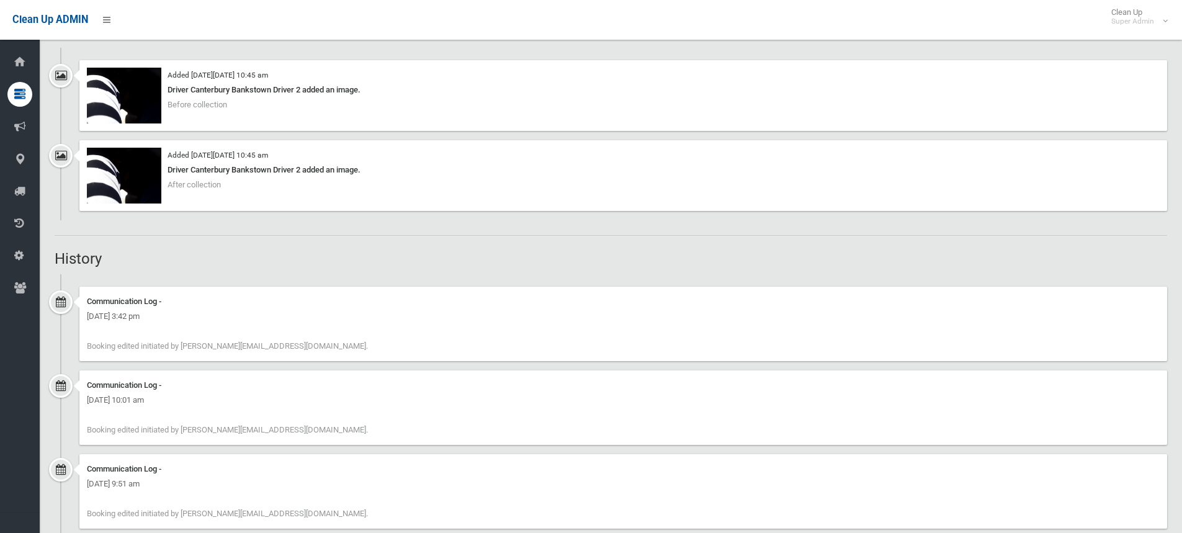
scroll to position [1095, 0]
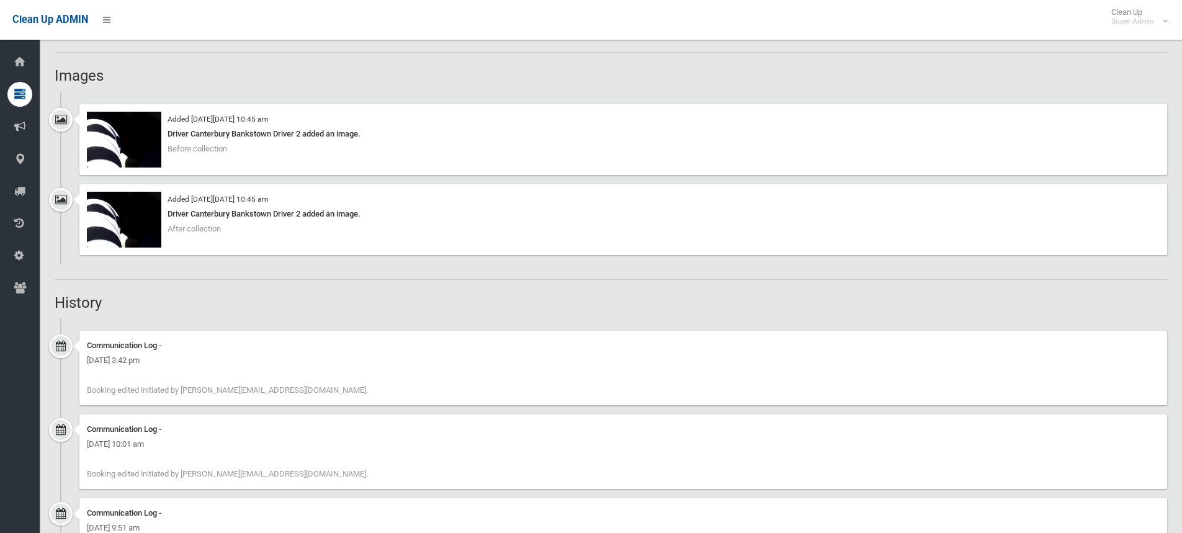
click at [183, 74] on h2 "Images" at bounding box center [611, 76] width 1112 height 16
